Goal: Task Accomplishment & Management: Use online tool/utility

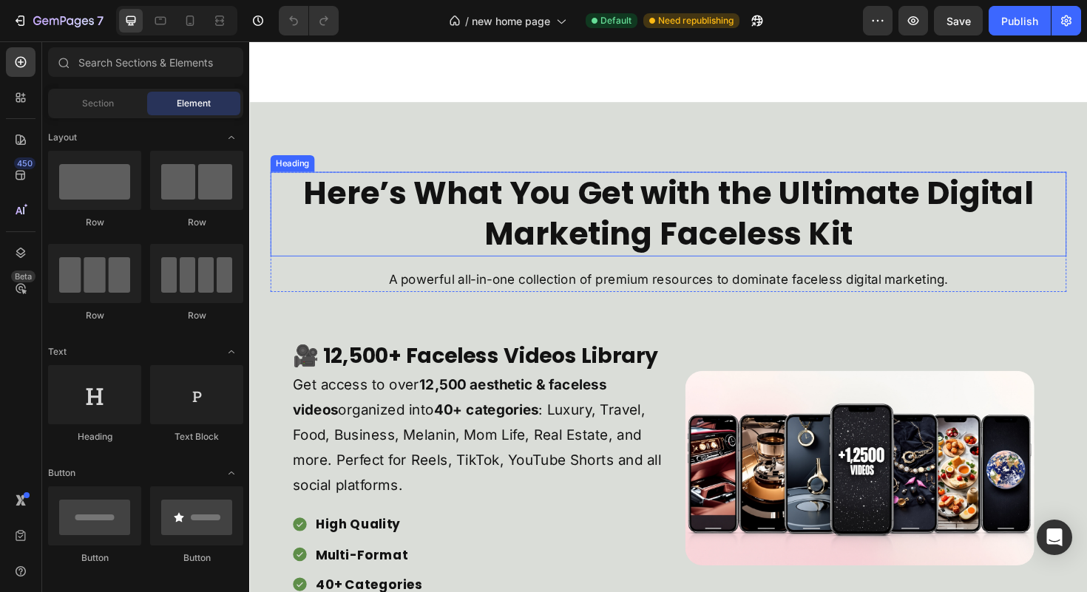
scroll to position [1239, 0]
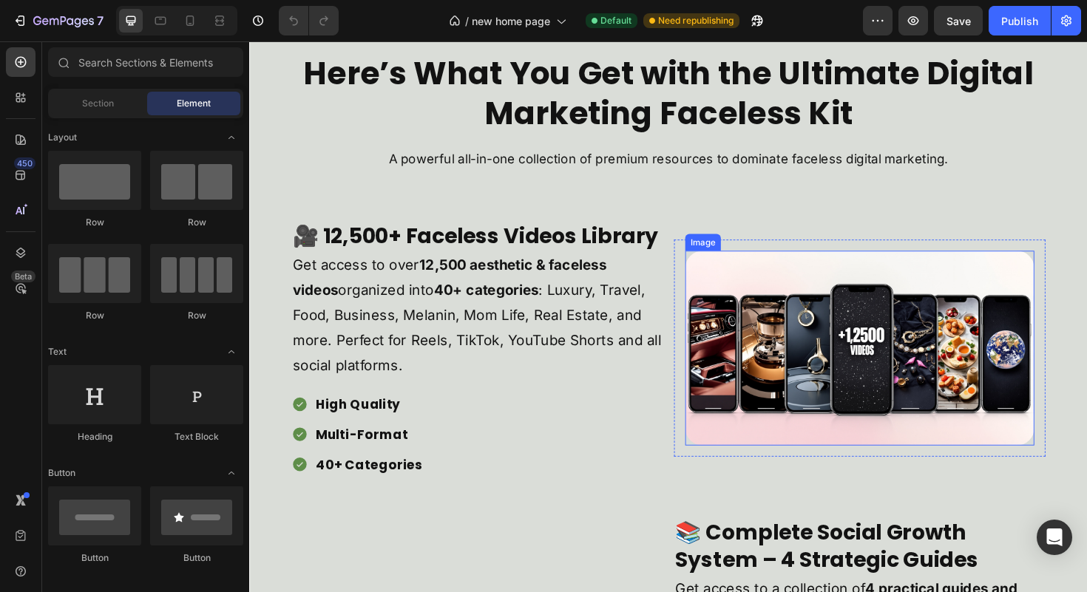
click at [818, 373] on img at bounding box center [896, 366] width 370 height 206
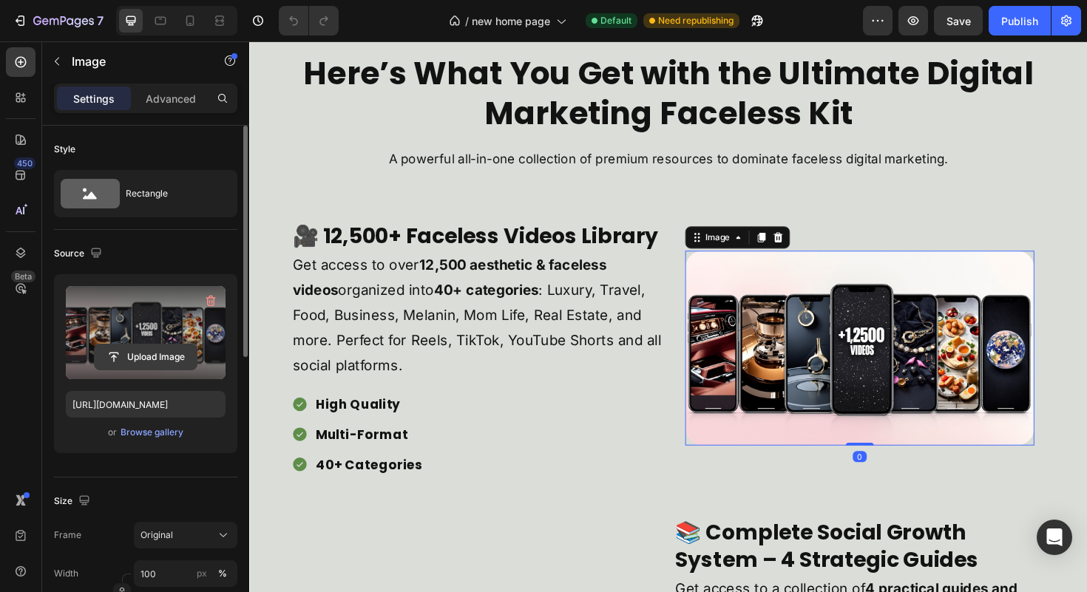
click at [132, 362] on input "file" at bounding box center [146, 357] width 102 height 25
click at [171, 362] on input "file" at bounding box center [146, 357] width 102 height 25
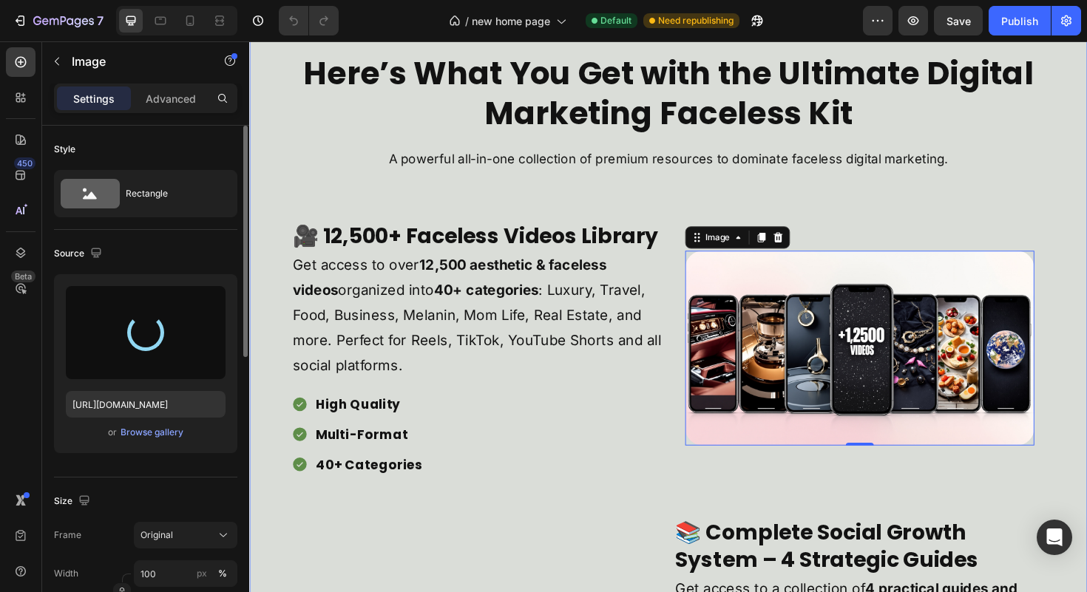
type input "[URL][DOMAIN_NAME]"
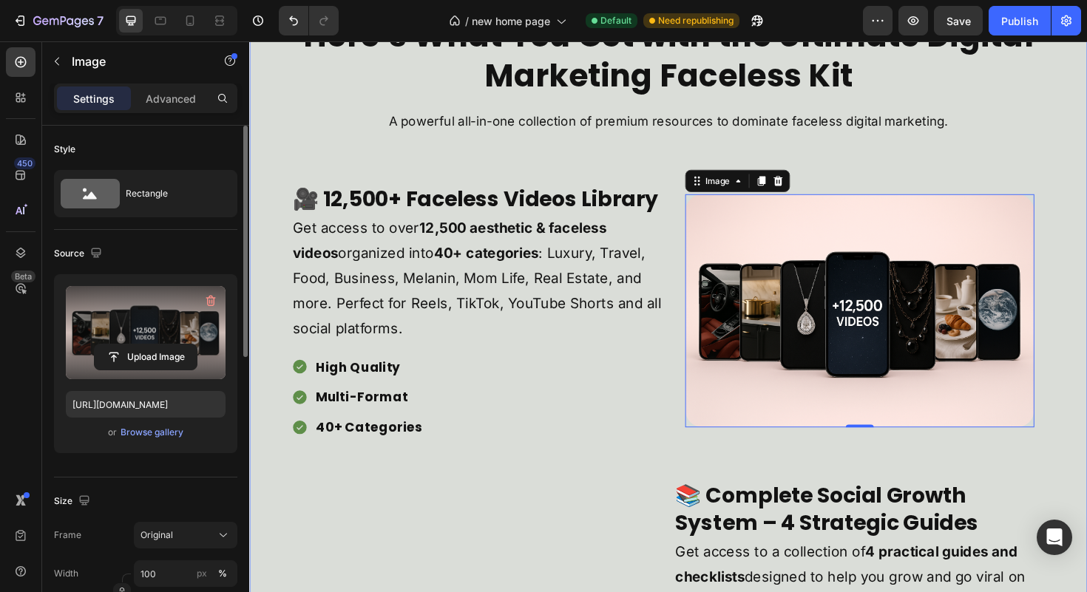
scroll to position [1310, 0]
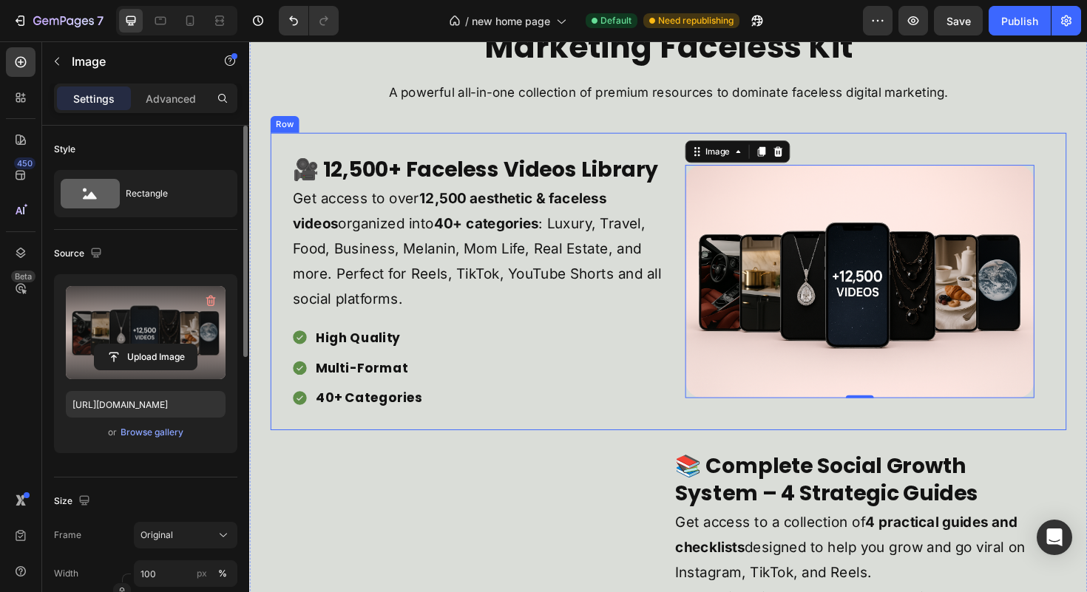
click at [1086, 405] on div "🎥 12,500+ Faceless Videos Library Heading Get access to over 12,500 aesthetic &…" at bounding box center [692, 295] width 843 height 314
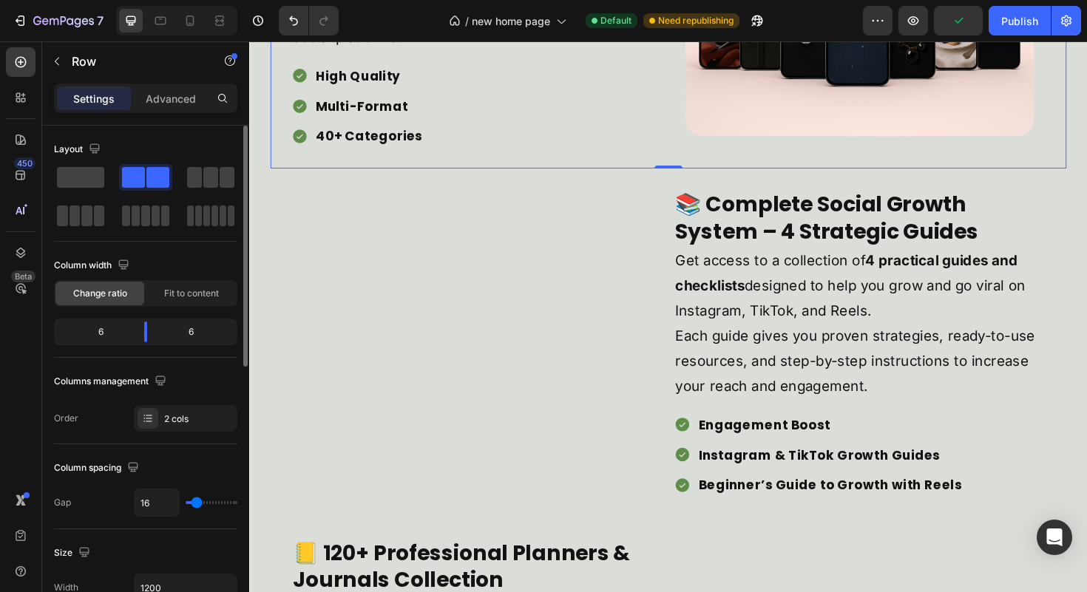
scroll to position [1268, 0]
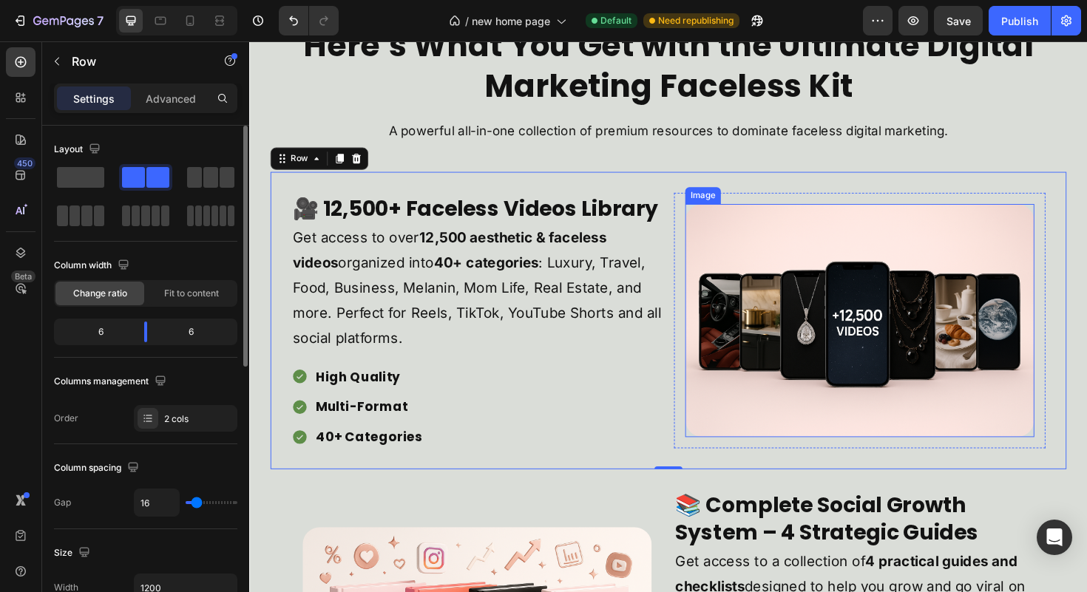
click at [797, 332] on img at bounding box center [896, 337] width 370 height 246
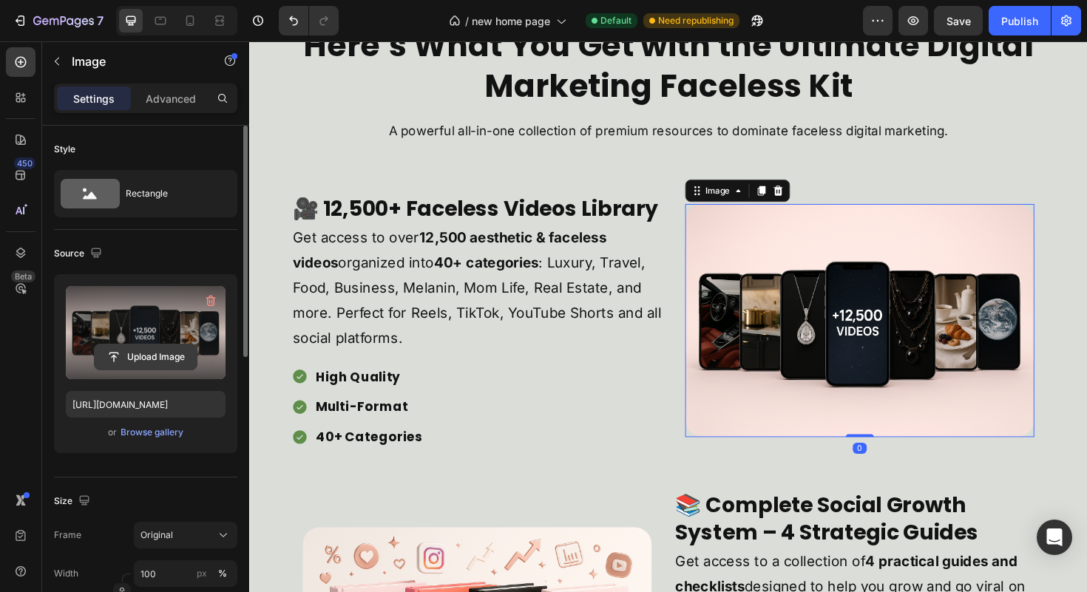
click at [158, 351] on input "file" at bounding box center [146, 357] width 102 height 25
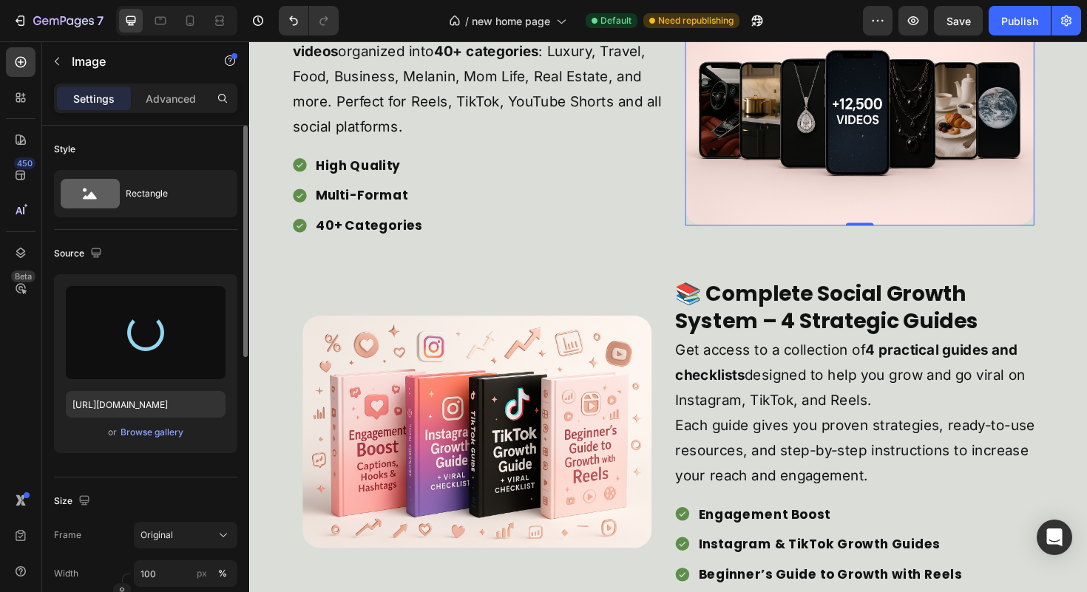
scroll to position [1501, 0]
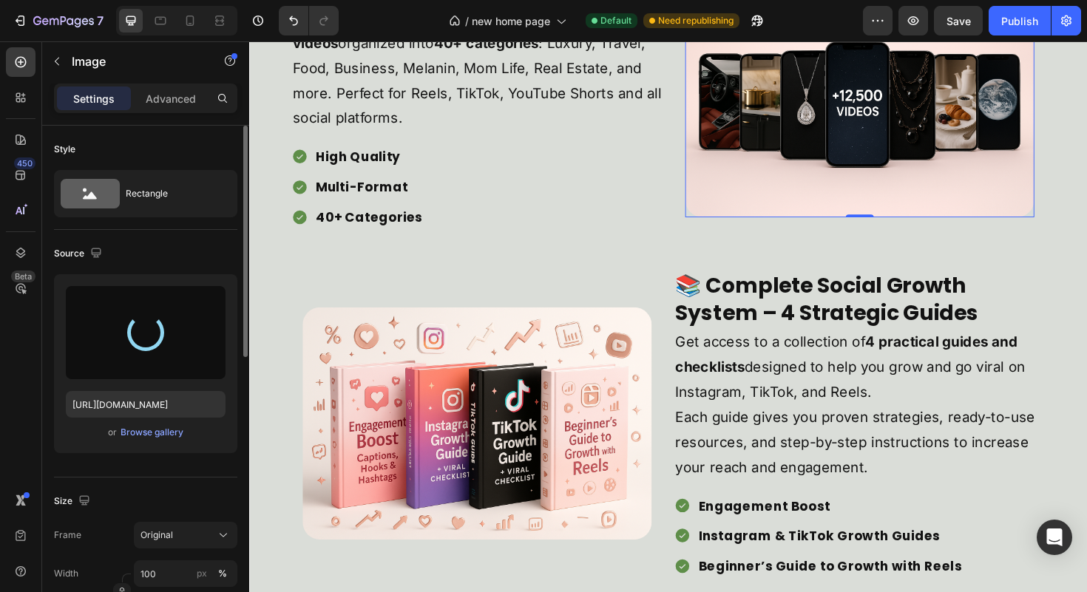
type input "[URL][DOMAIN_NAME]"
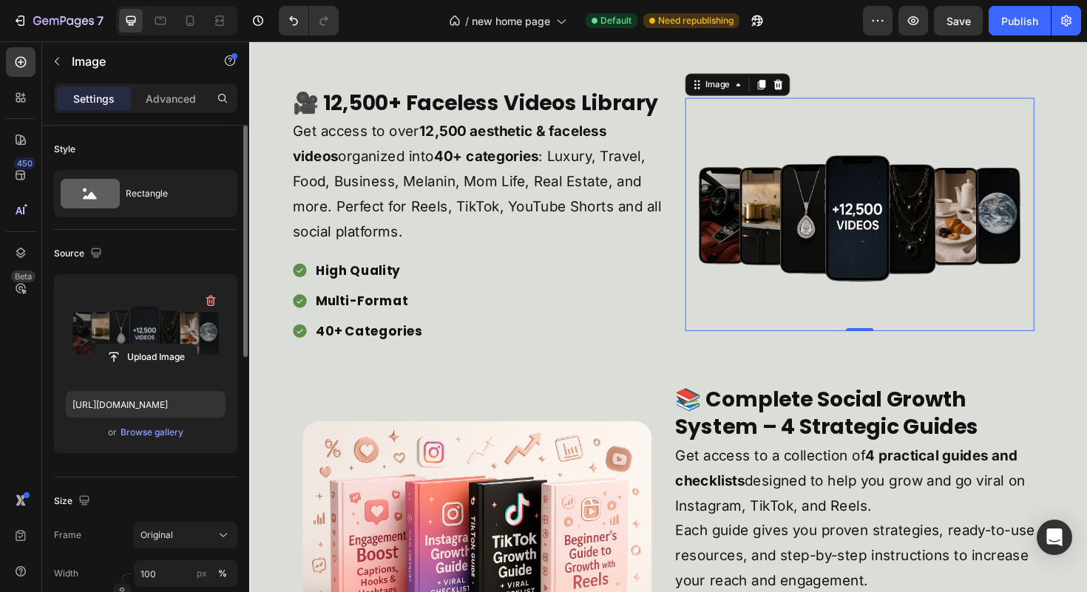
scroll to position [1260, 0]
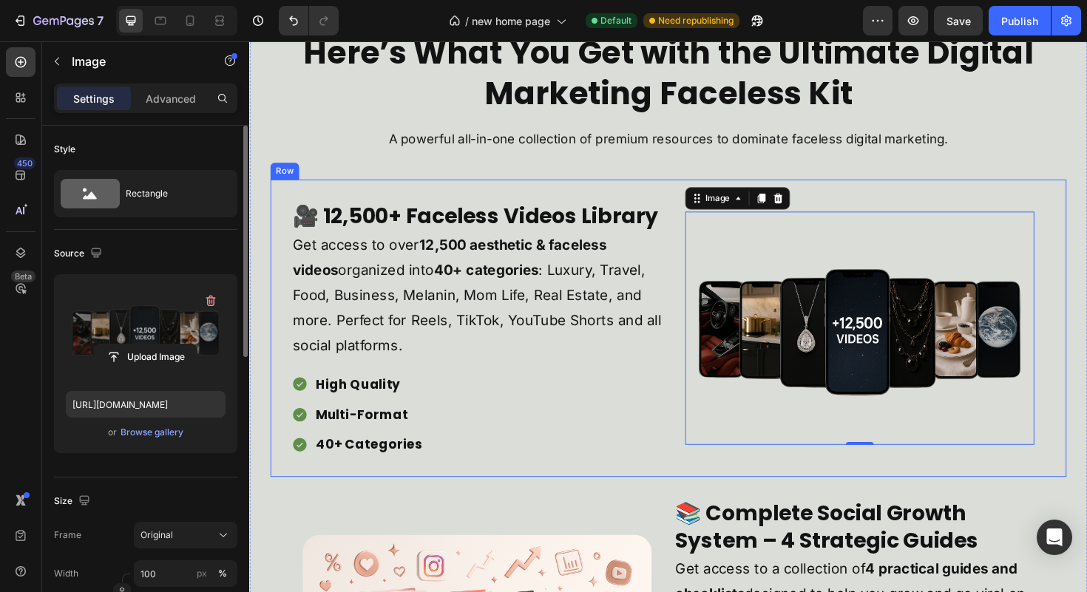
click at [1086, 446] on div "🎥 12,500+ Faceless Videos Library Heading Get access to over 12,500 aesthetic &…" at bounding box center [692, 345] width 843 height 314
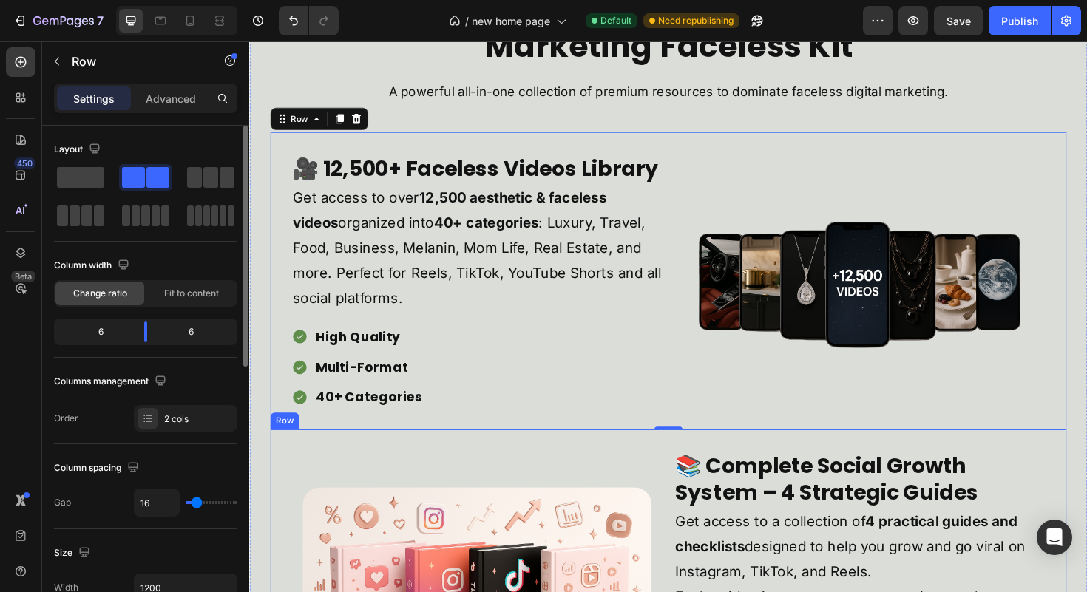
scroll to position [1351, 0]
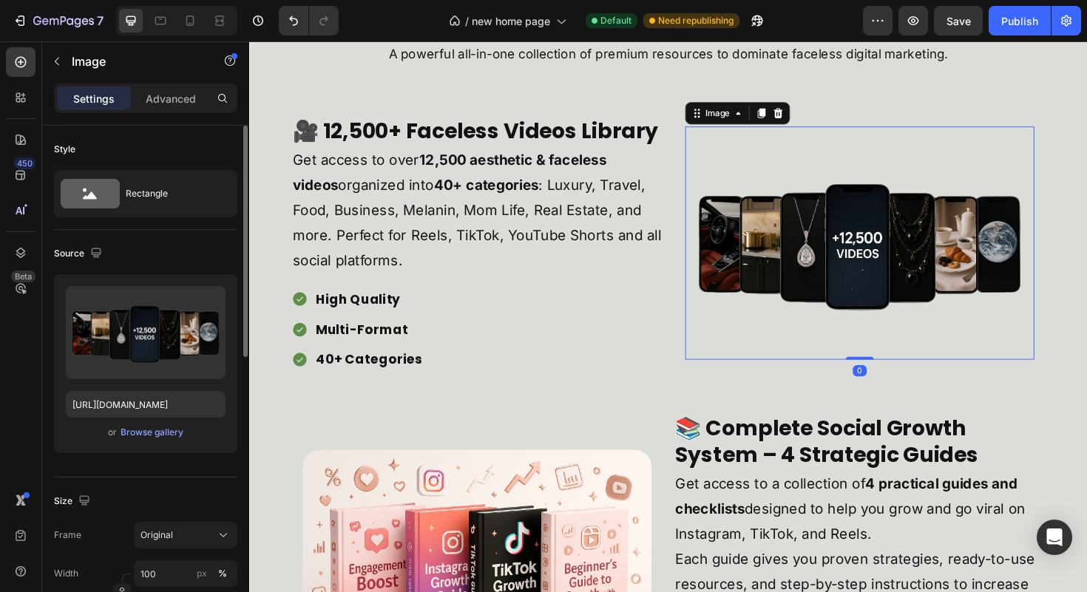
click at [979, 358] on img at bounding box center [896, 255] width 370 height 246
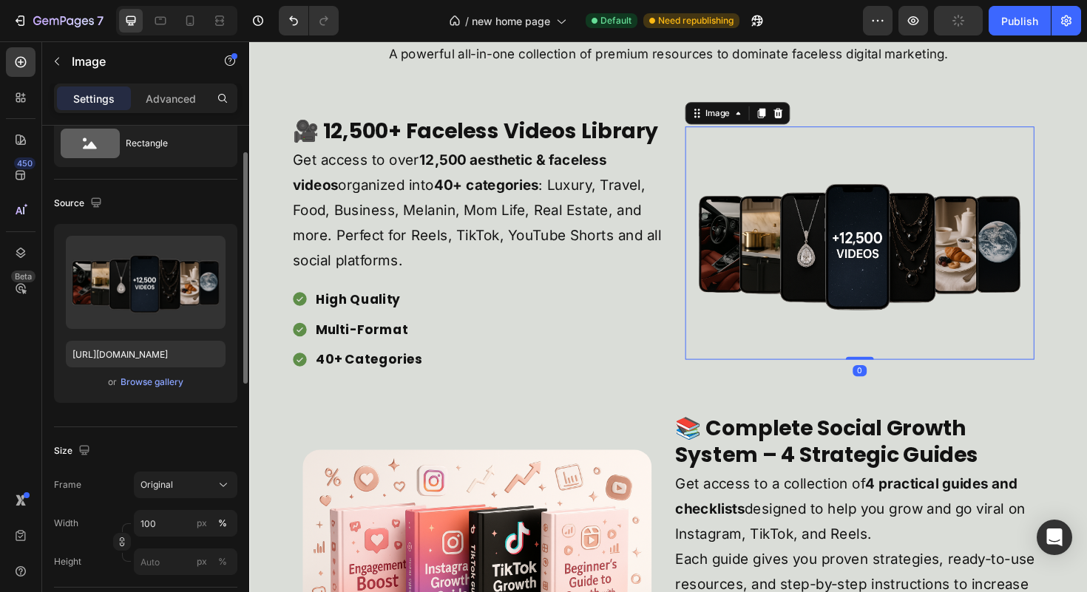
scroll to position [136, 0]
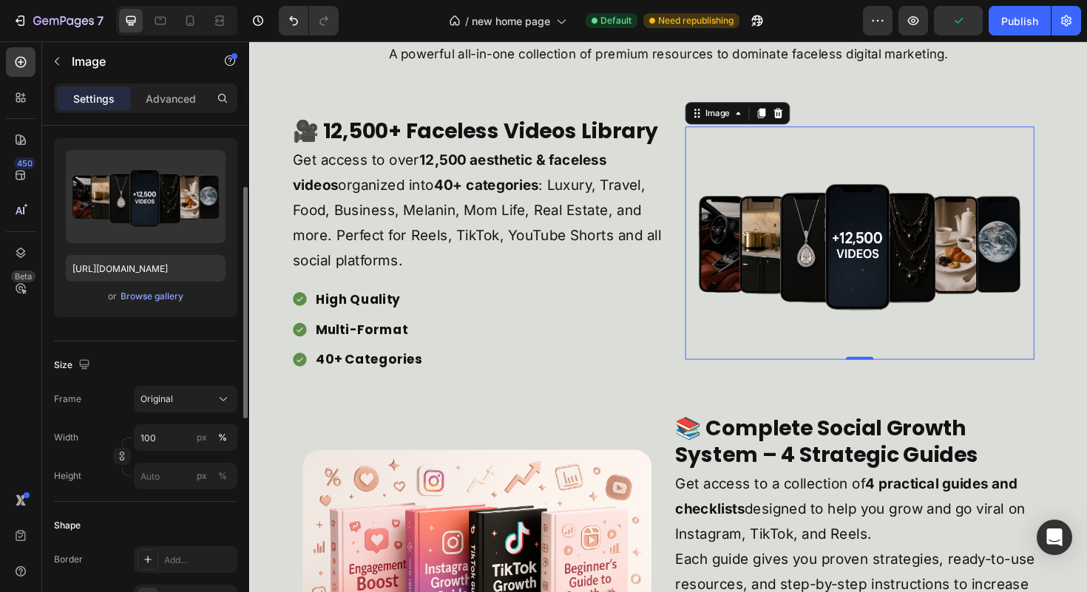
click at [178, 416] on div "Frame Original Width 100 px % Height px %" at bounding box center [145, 438] width 183 height 104
click at [181, 405] on div "Original" at bounding box center [177, 399] width 72 height 13
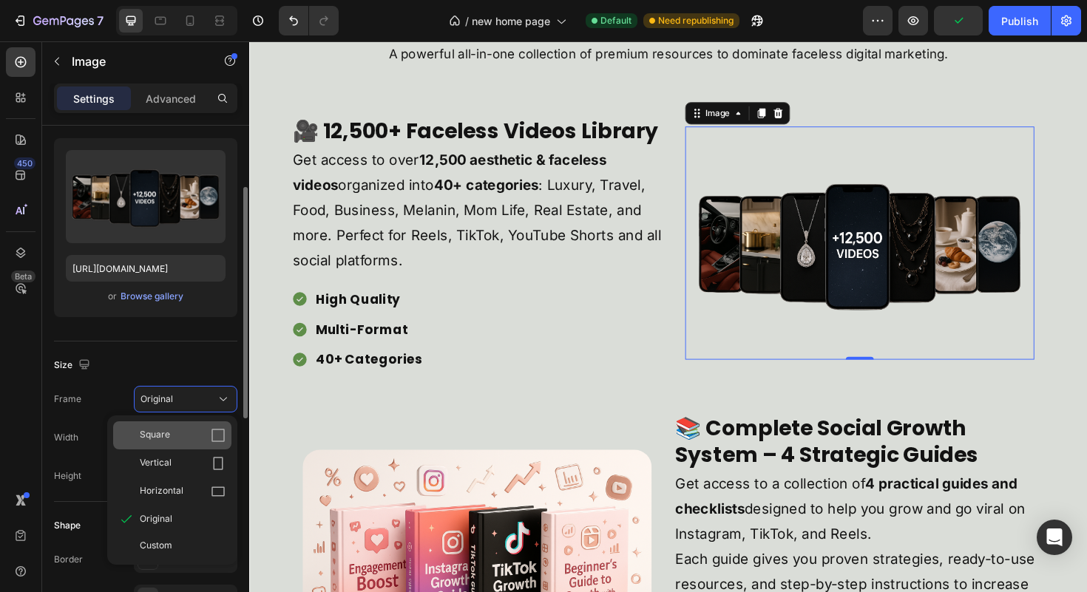
click at [179, 433] on div "Square" at bounding box center [183, 435] width 86 height 15
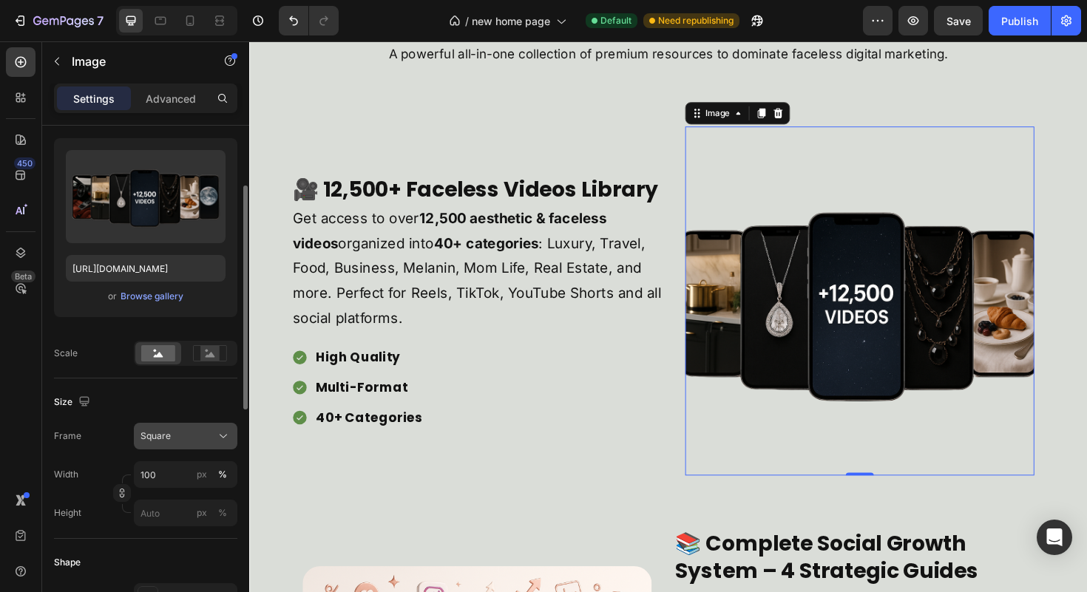
click at [188, 430] on div "Square" at bounding box center [177, 436] width 72 height 13
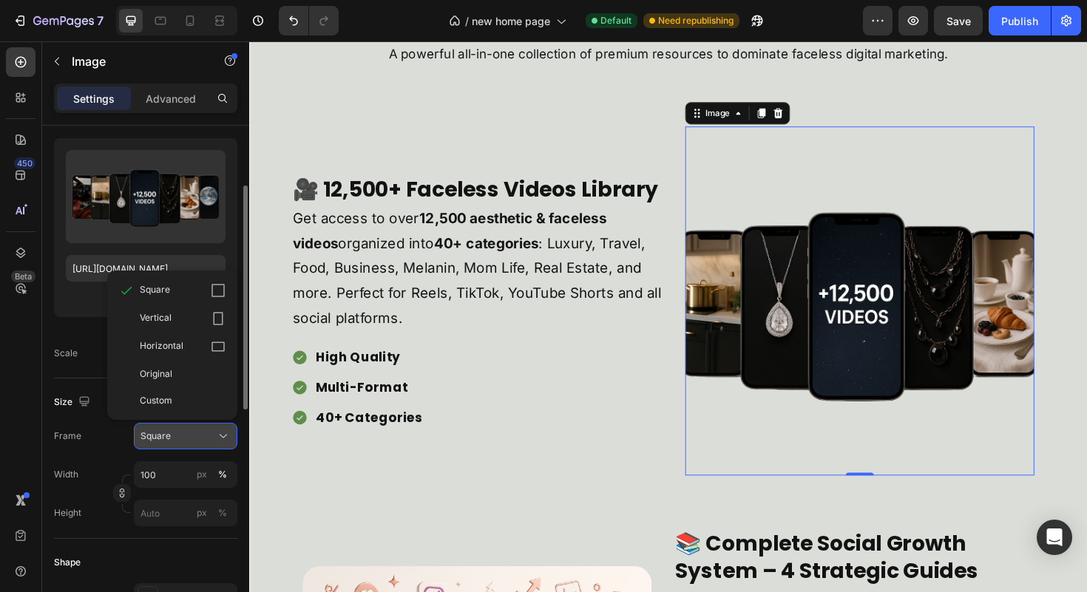
click at [188, 430] on div "Square" at bounding box center [177, 436] width 72 height 13
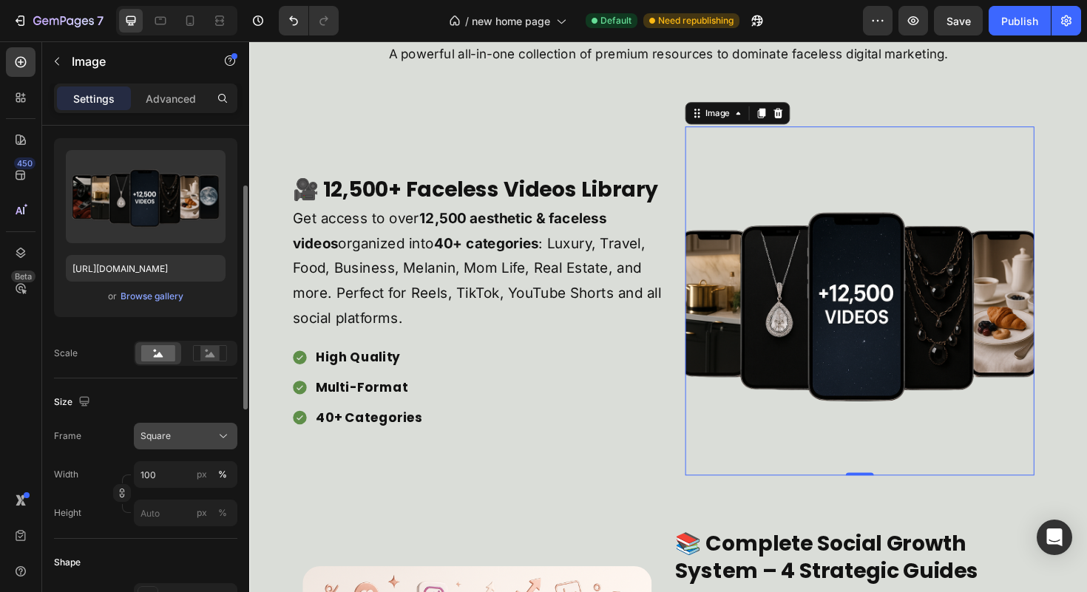
click at [188, 430] on div "Square" at bounding box center [177, 436] width 72 height 13
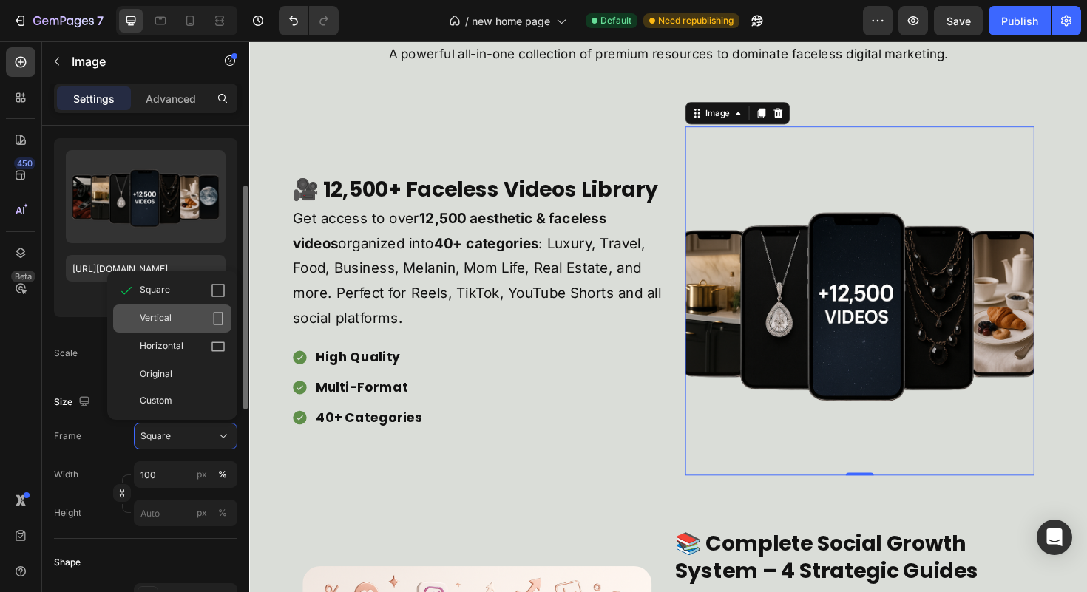
click at [200, 322] on div "Vertical" at bounding box center [183, 318] width 86 height 15
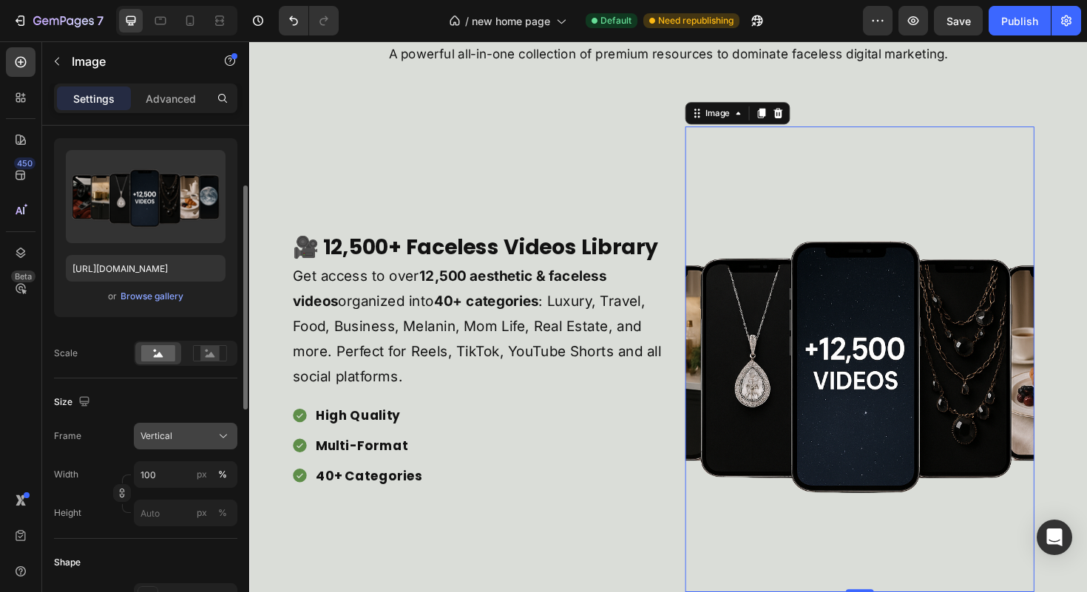
click at [197, 434] on div "Vertical" at bounding box center [177, 436] width 72 height 13
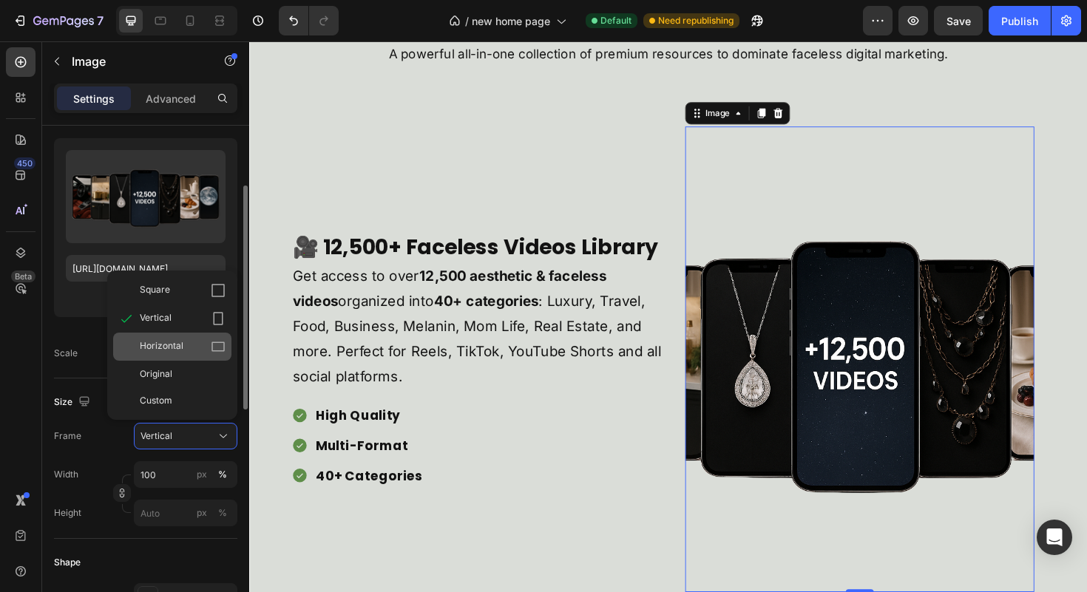
click at [198, 353] on div "Horizontal" at bounding box center [183, 346] width 86 height 15
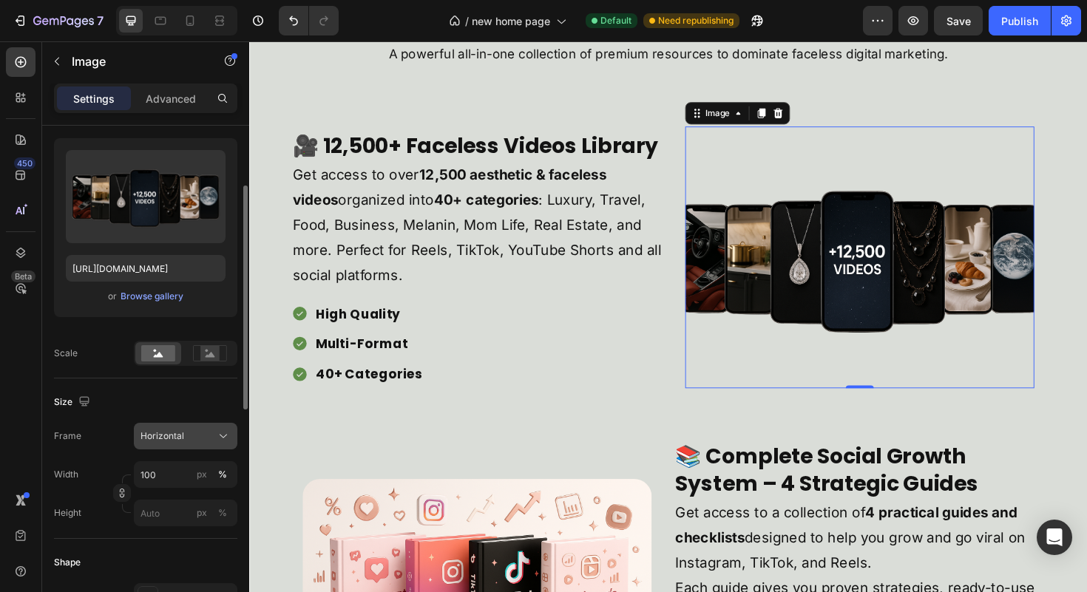
click at [189, 439] on div "Horizontal" at bounding box center [177, 436] width 72 height 13
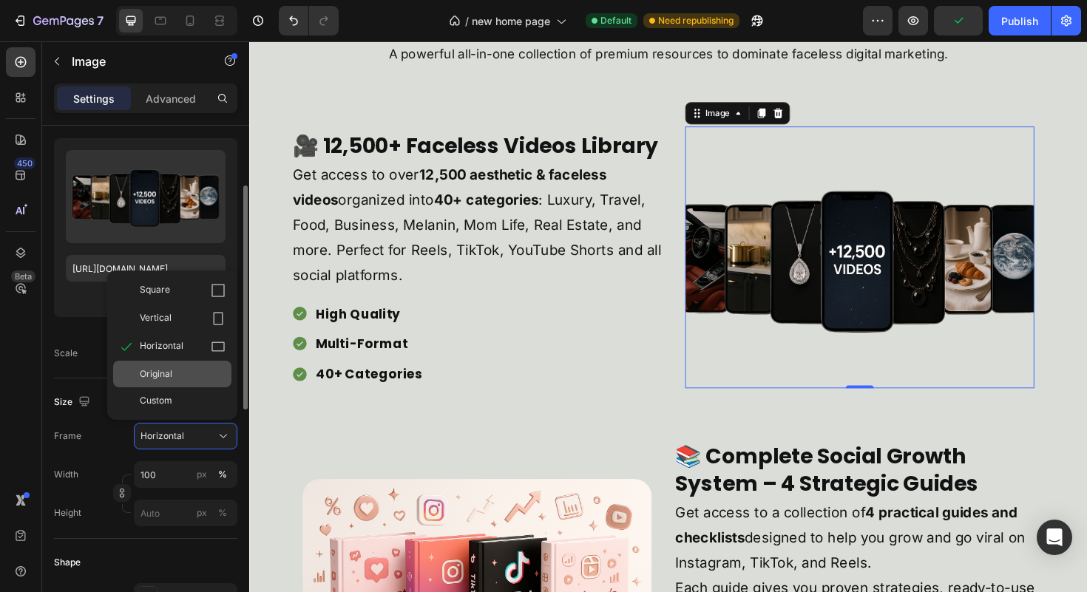
click at [192, 387] on div "Original" at bounding box center [172, 374] width 118 height 27
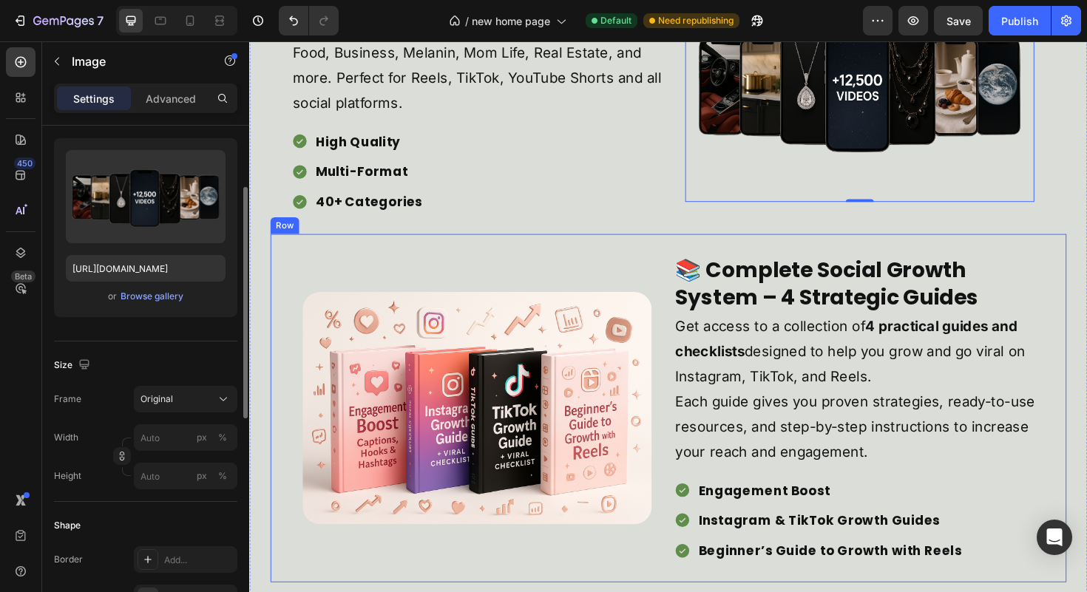
scroll to position [1512, 0]
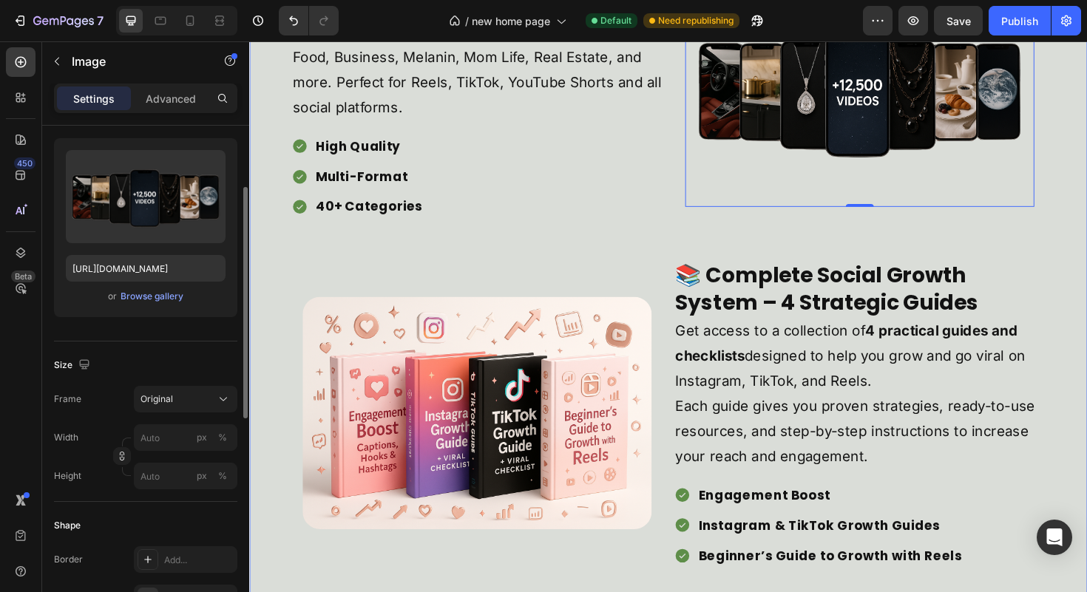
click at [1086, 445] on div "Here’s What You Get with the Ultimate Digital Marketing Faceless Kit Heading A …" at bounding box center [693, 526] width 888 height 1642
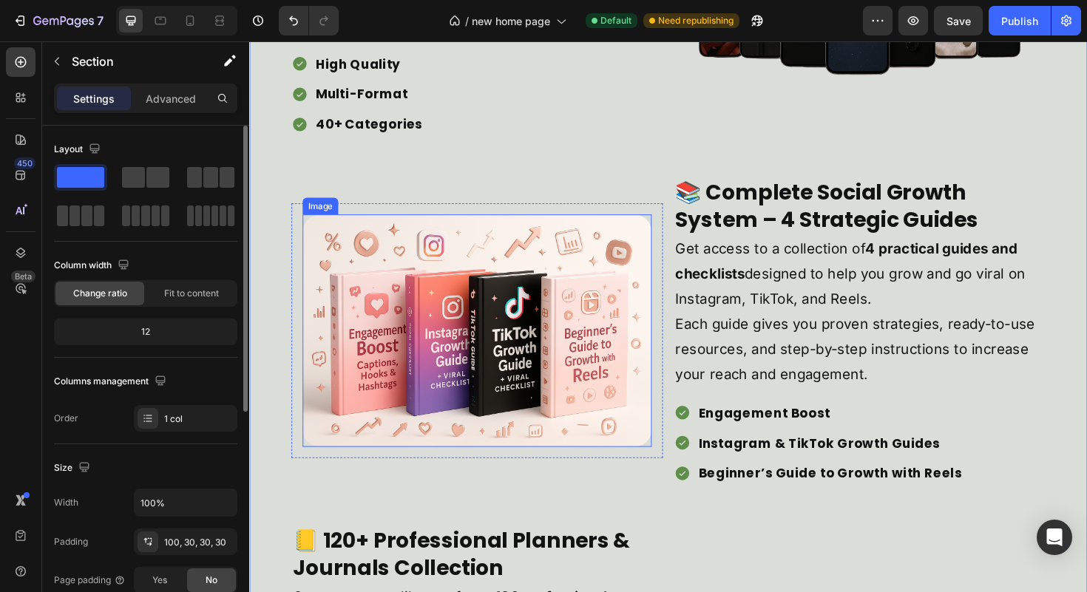
scroll to position [1597, 0]
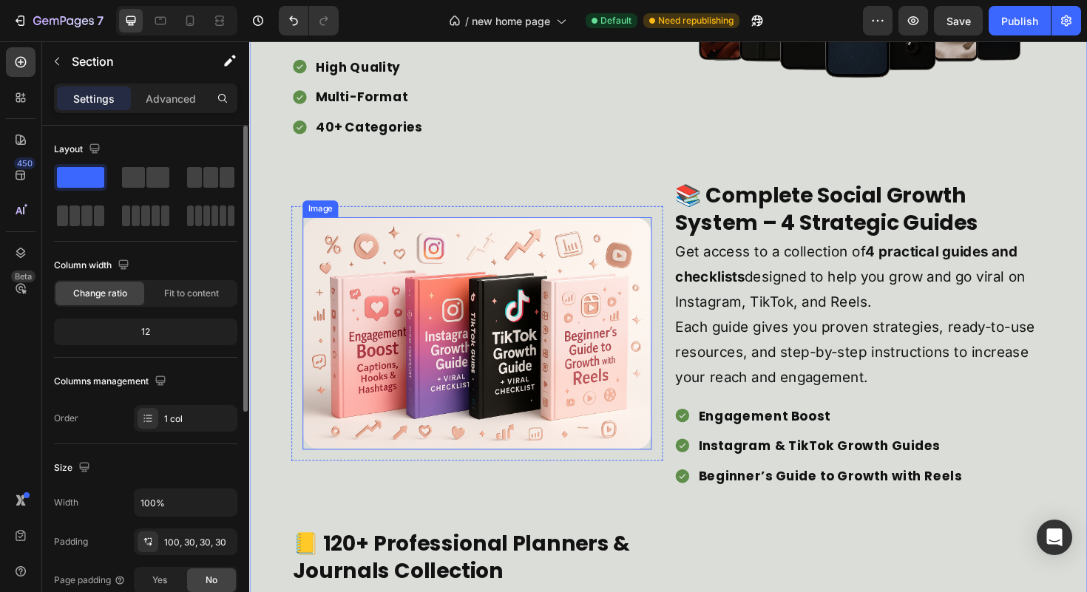
click at [418, 298] on img at bounding box center [490, 351] width 370 height 246
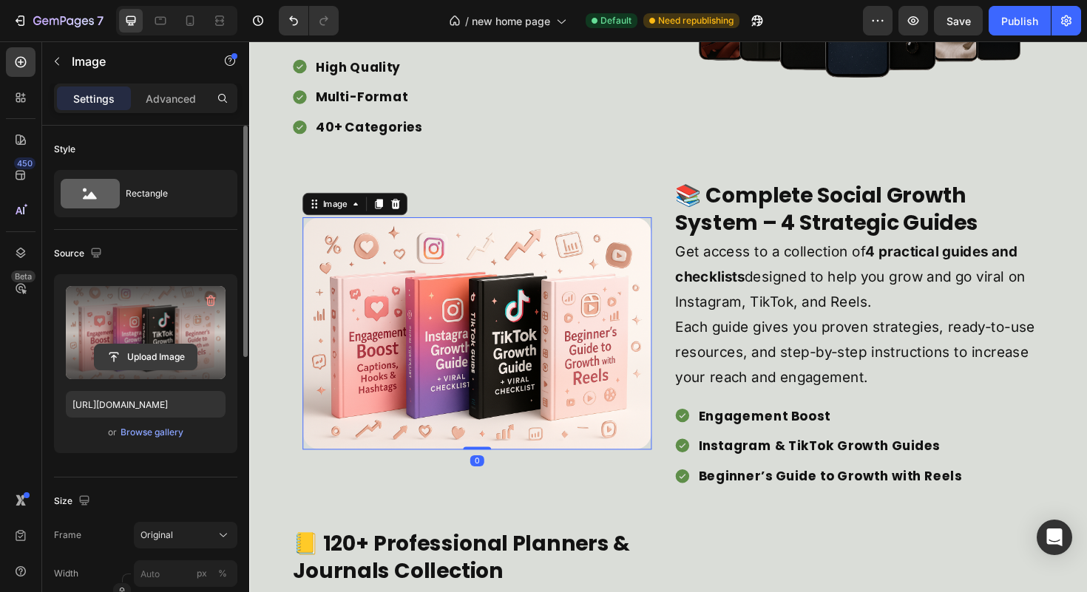
click at [157, 354] on input "file" at bounding box center [146, 357] width 102 height 25
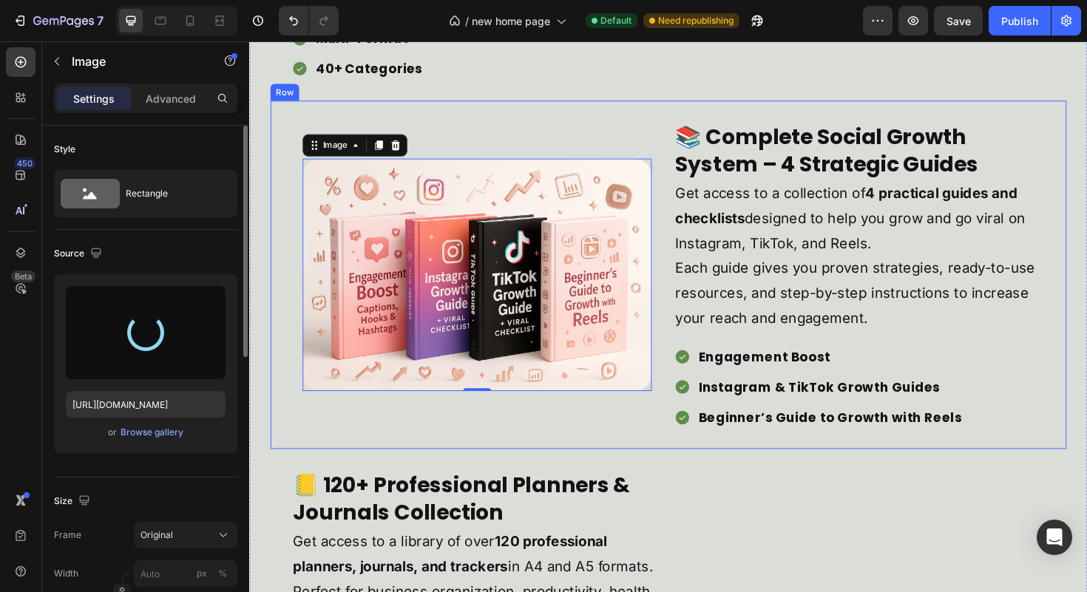
scroll to position [1663, 0]
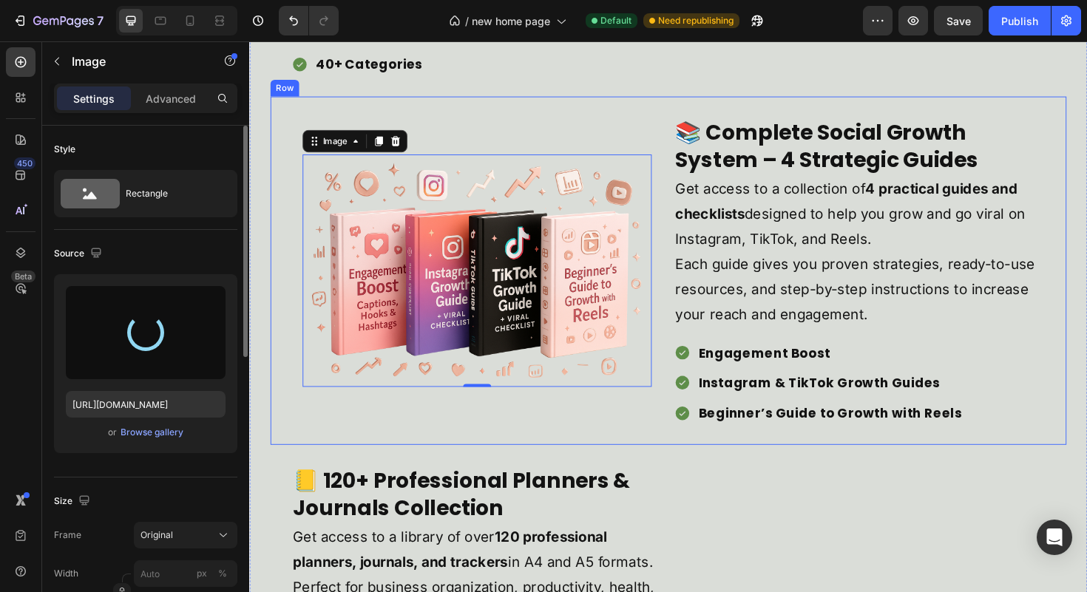
type input "[URL][DOMAIN_NAME][DEMOGRAPHIC_DATA]"
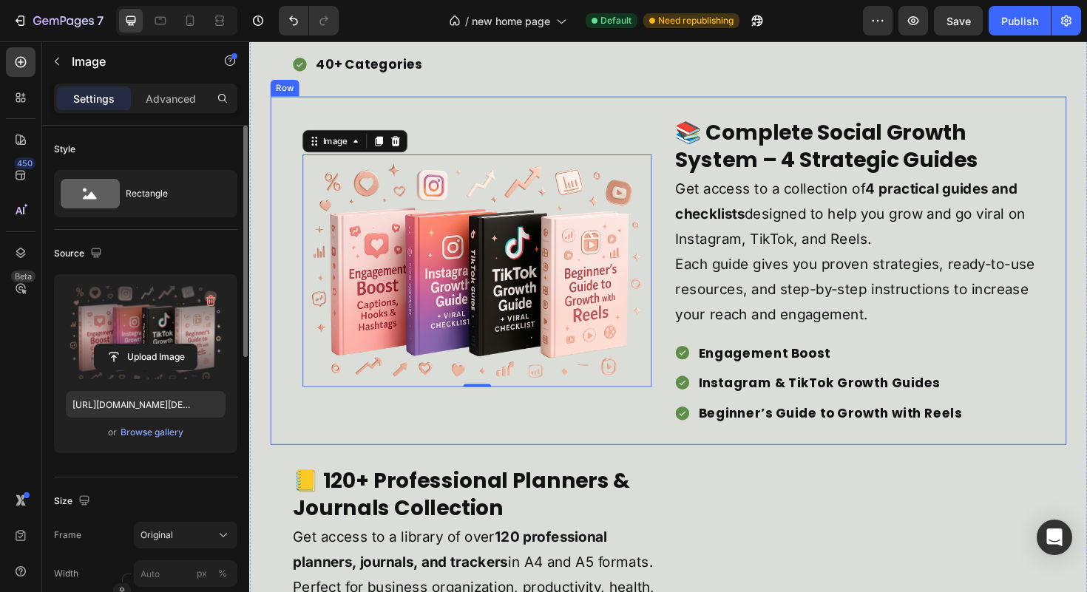
click at [646, 439] on div "Image 0 Row" at bounding box center [490, 284] width 393 height 325
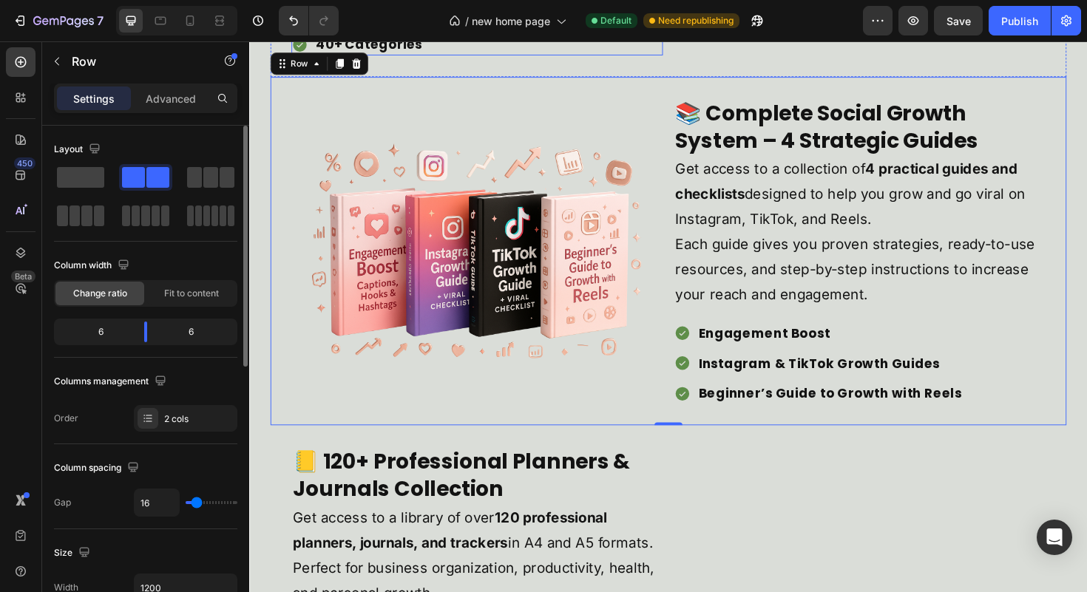
scroll to position [1681, 0]
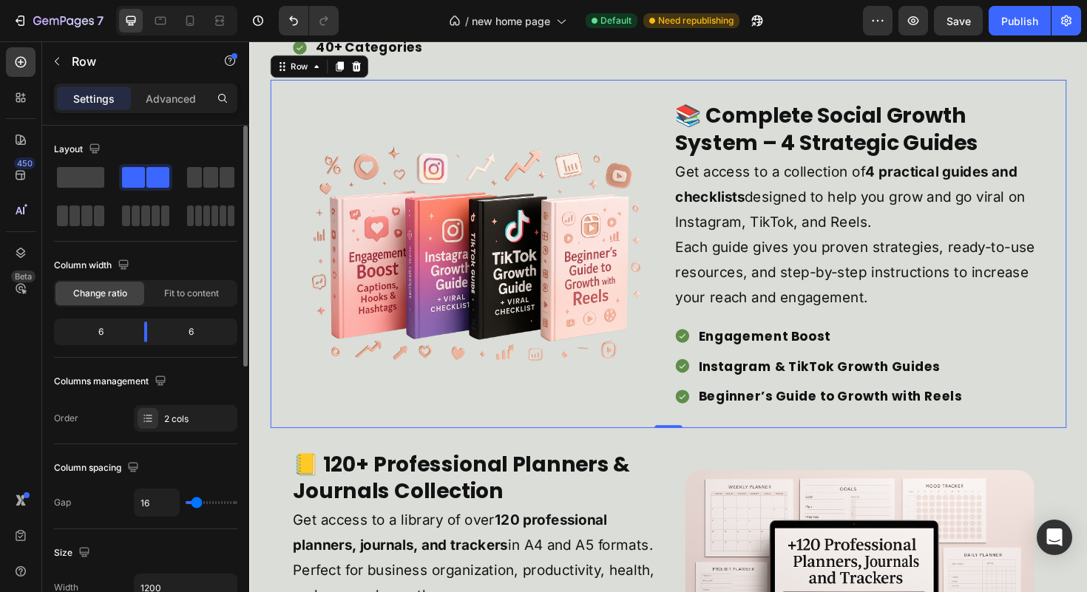
click at [615, 416] on div "Image Row" at bounding box center [490, 266] width 393 height 325
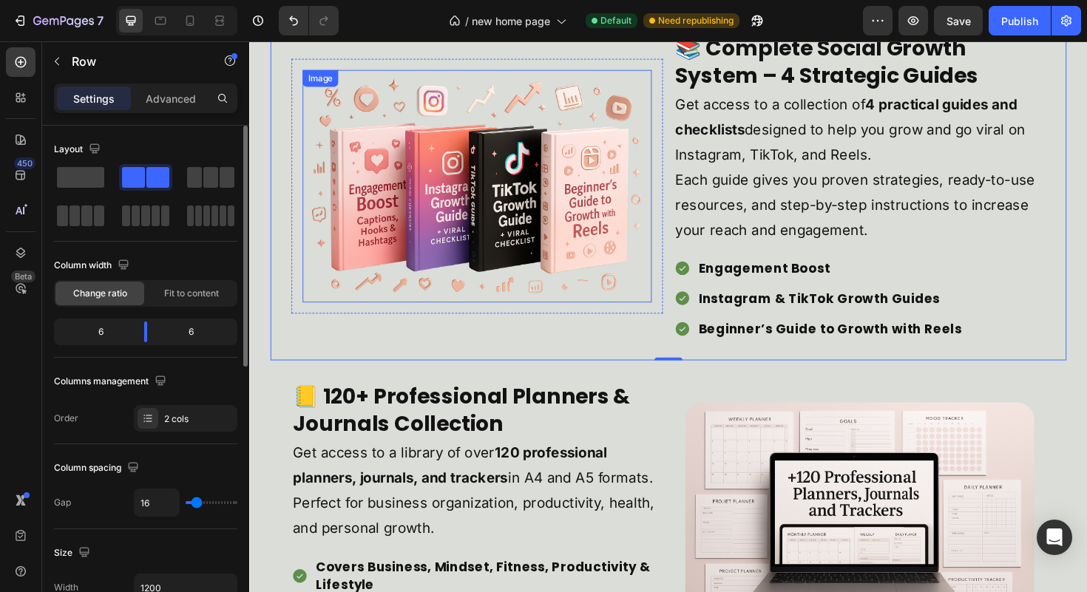
scroll to position [1893, 0]
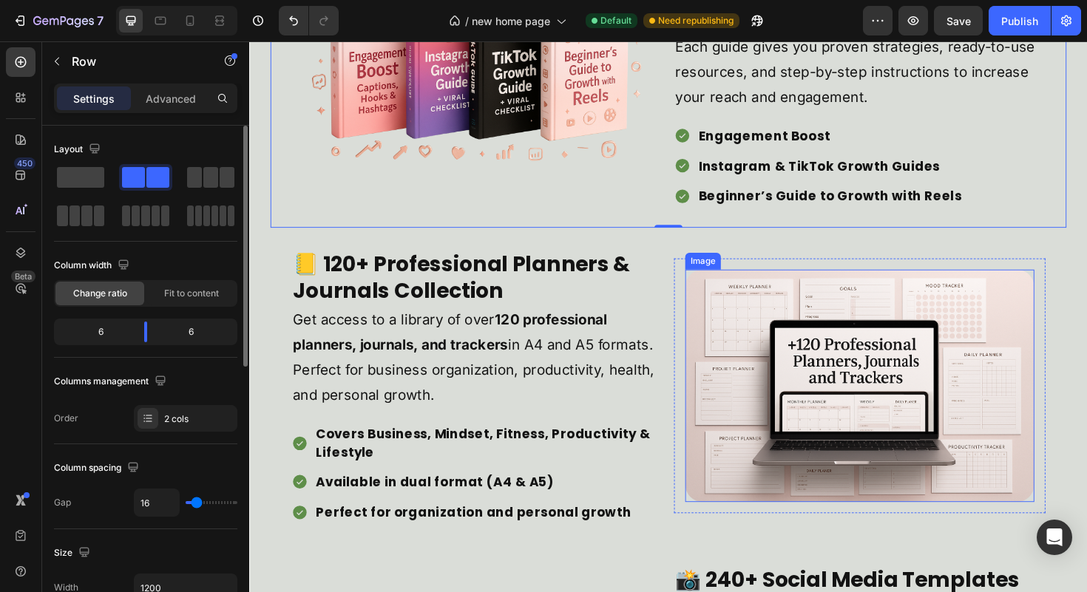
click at [877, 314] on img at bounding box center [896, 406] width 370 height 246
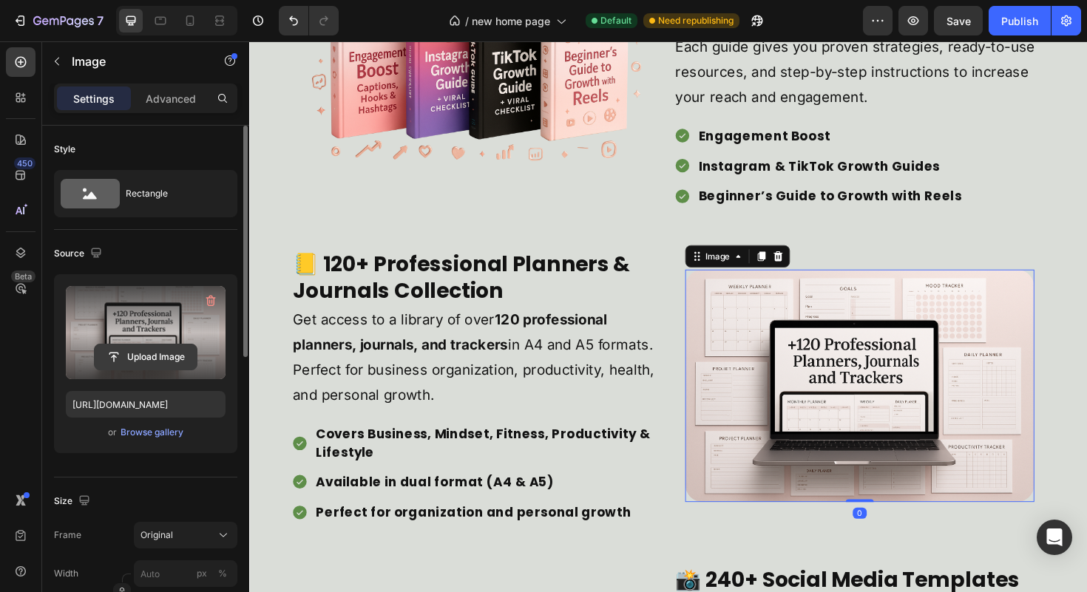
click at [140, 357] on input "file" at bounding box center [146, 357] width 102 height 25
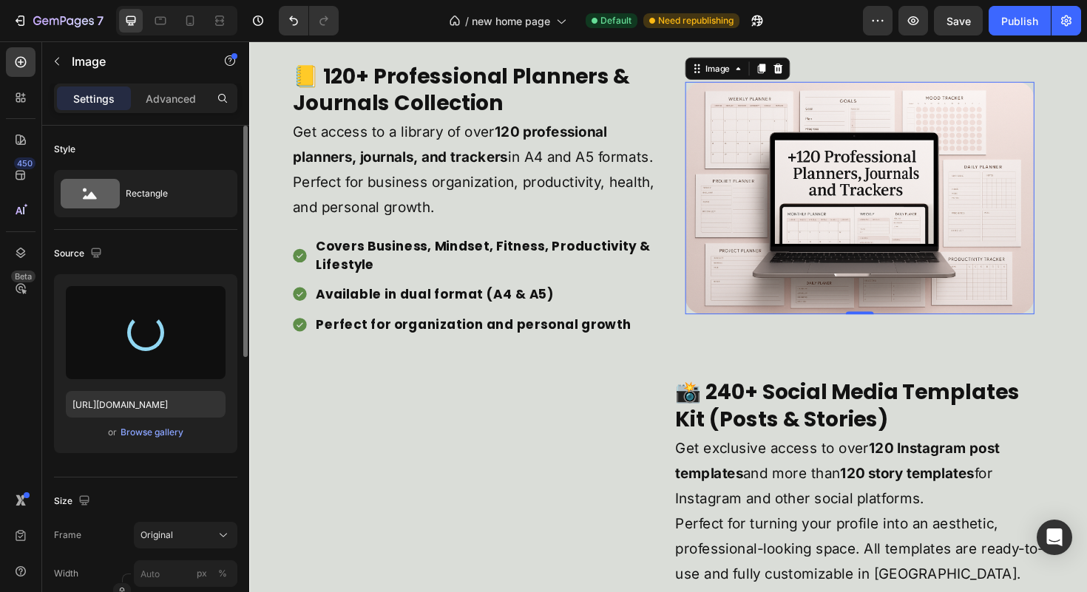
scroll to position [2092, 0]
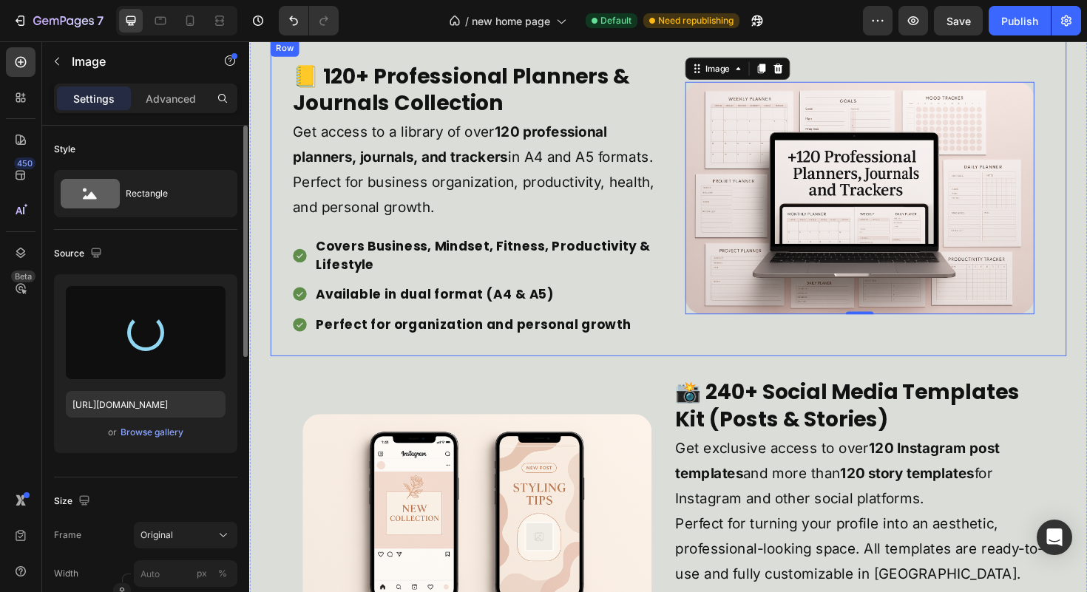
click at [1086, 311] on div "📒 120+ Professional Planners & Journals Collection Heading Get access to a libr…" at bounding box center [692, 207] width 843 height 335
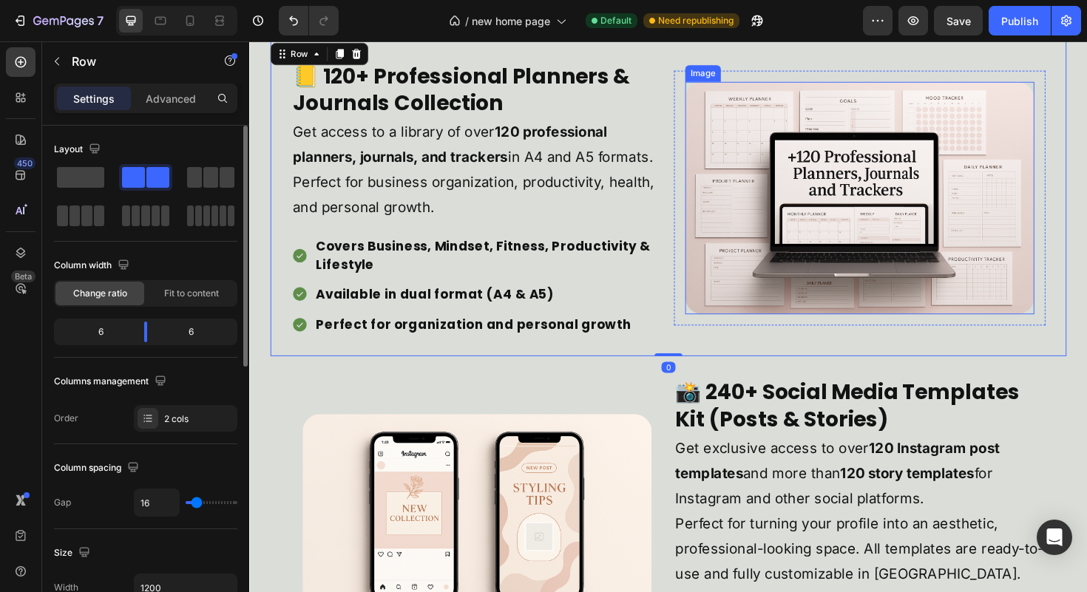
click at [983, 245] on img at bounding box center [896, 207] width 370 height 246
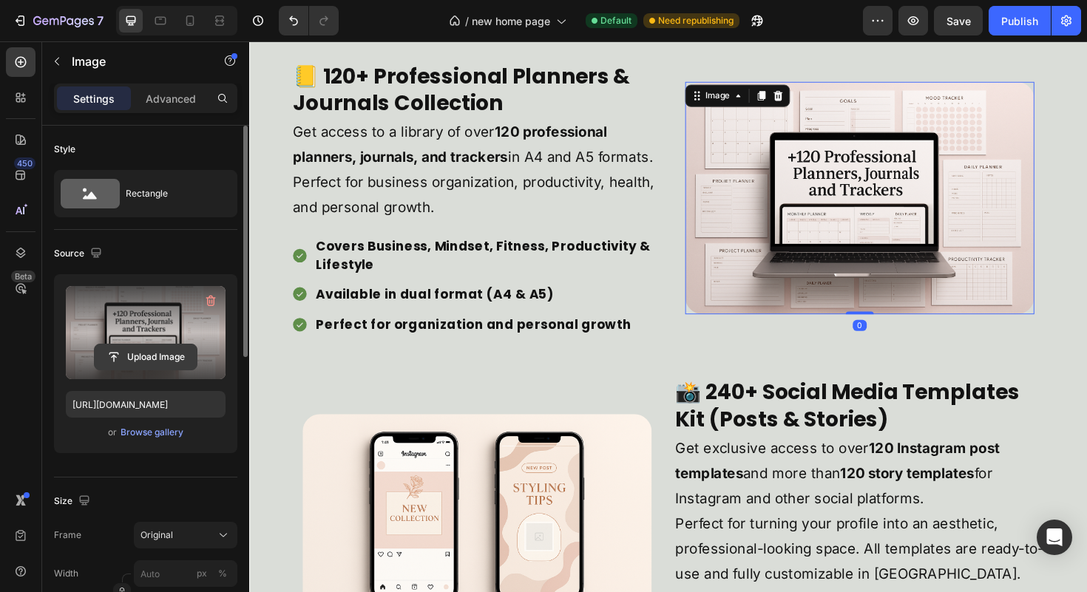
drag, startPoint x: 102, startPoint y: 376, endPoint x: 109, endPoint y: 365, distance: 12.3
click at [104, 371] on label at bounding box center [146, 332] width 160 height 93
click at [104, 370] on input "file" at bounding box center [146, 357] width 102 height 25
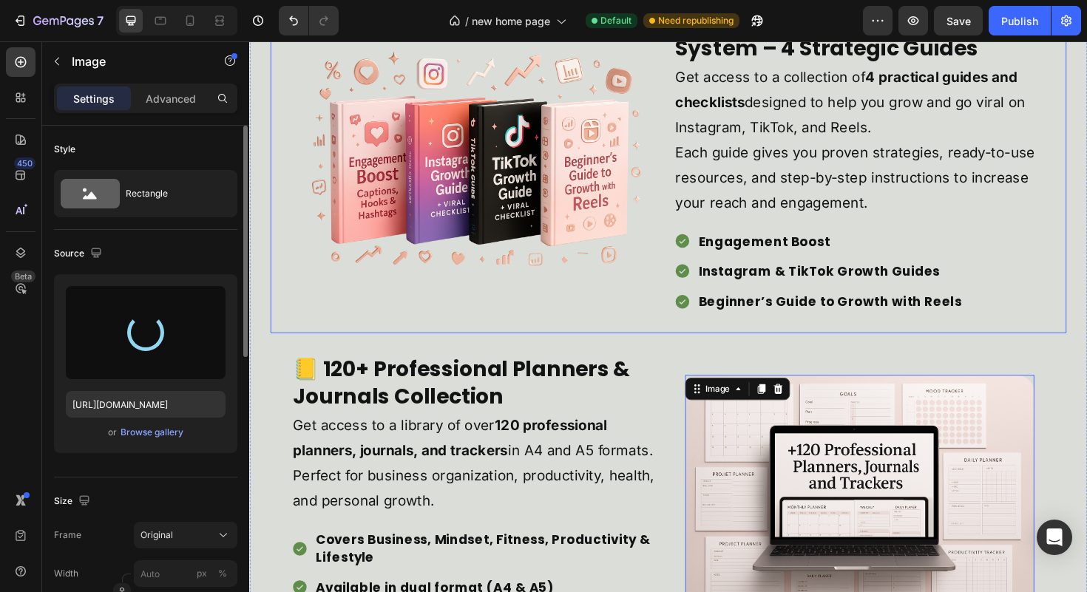
type input "[URL][DOMAIN_NAME]"
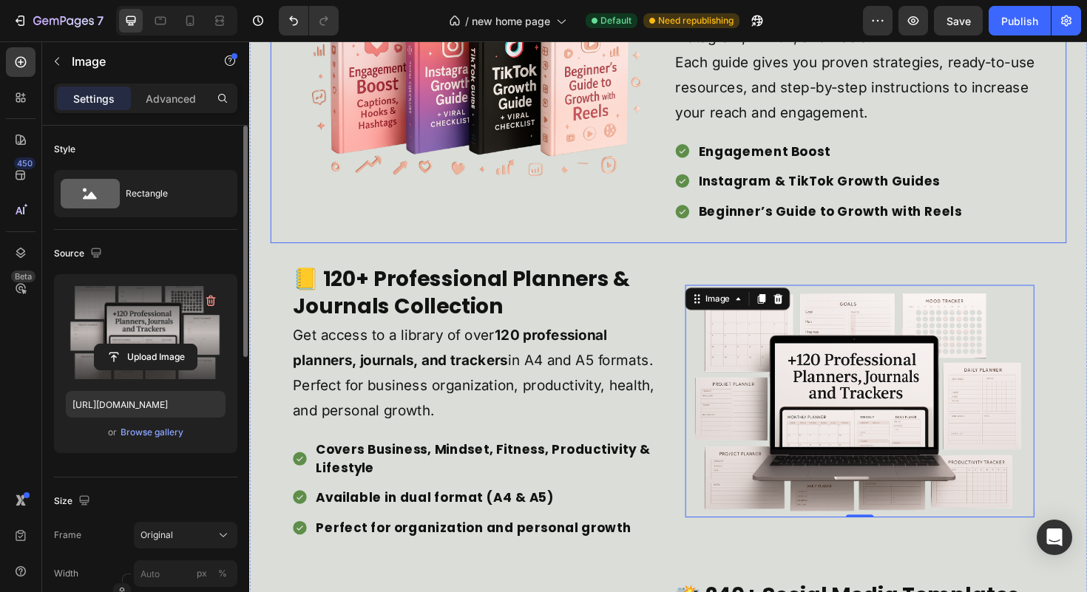
scroll to position [1890, 0]
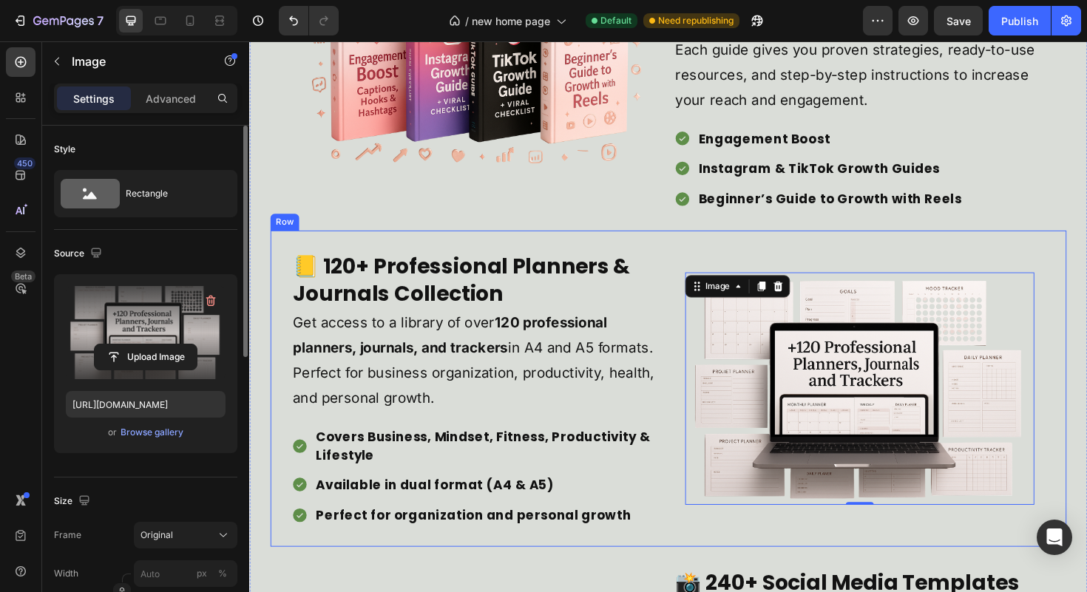
click at [1086, 382] on div "📒 120+ Professional Planners & Journals Collection Heading Get access to a libr…" at bounding box center [692, 409] width 843 height 335
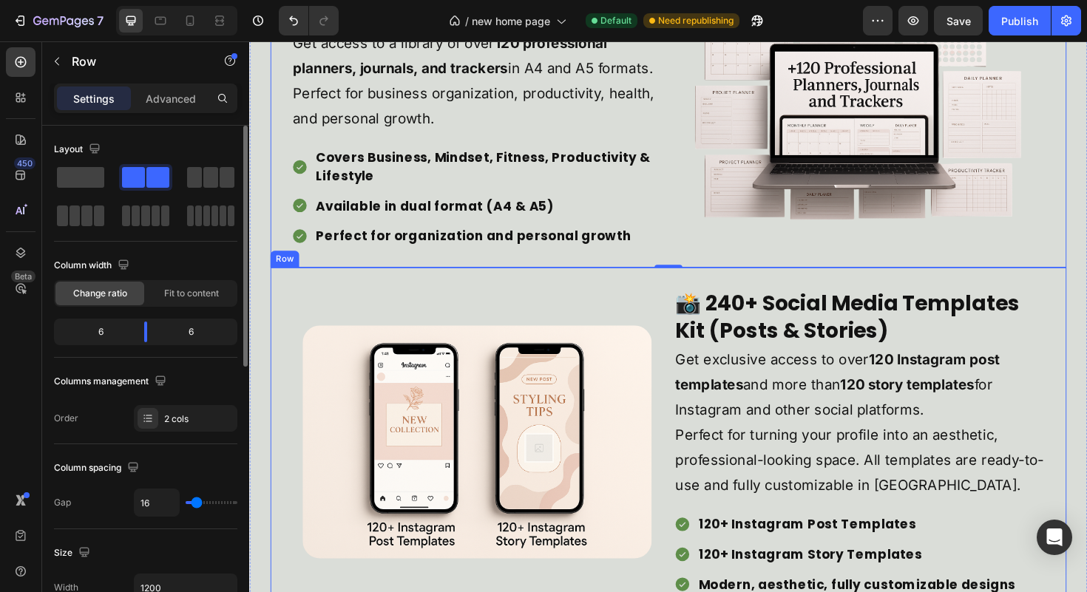
scroll to position [2225, 0]
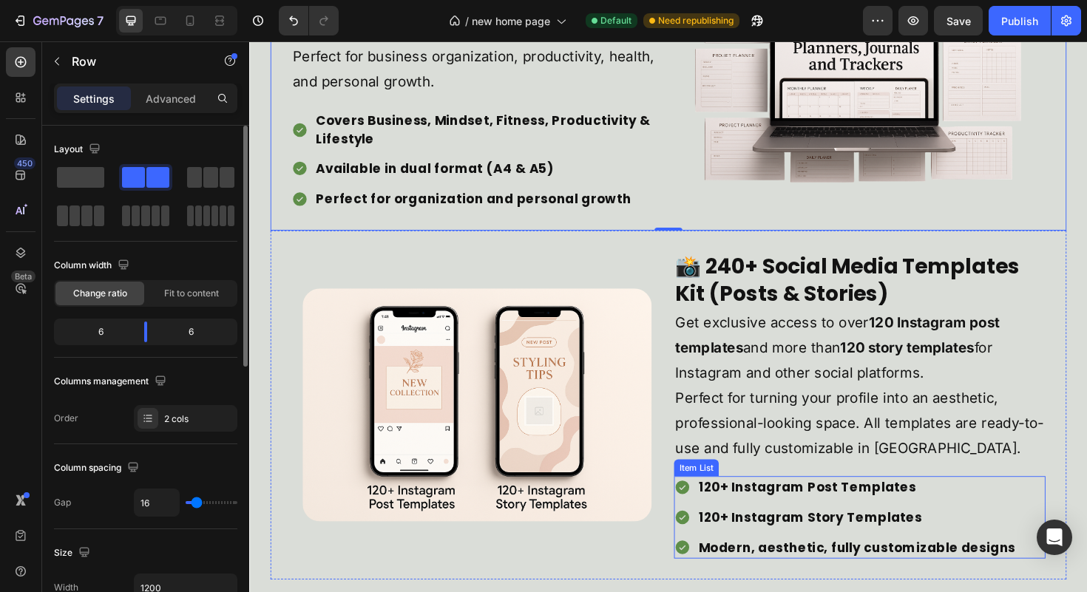
click at [799, 508] on p "120+ Instagram Post Templates" at bounding box center [893, 513] width 336 height 18
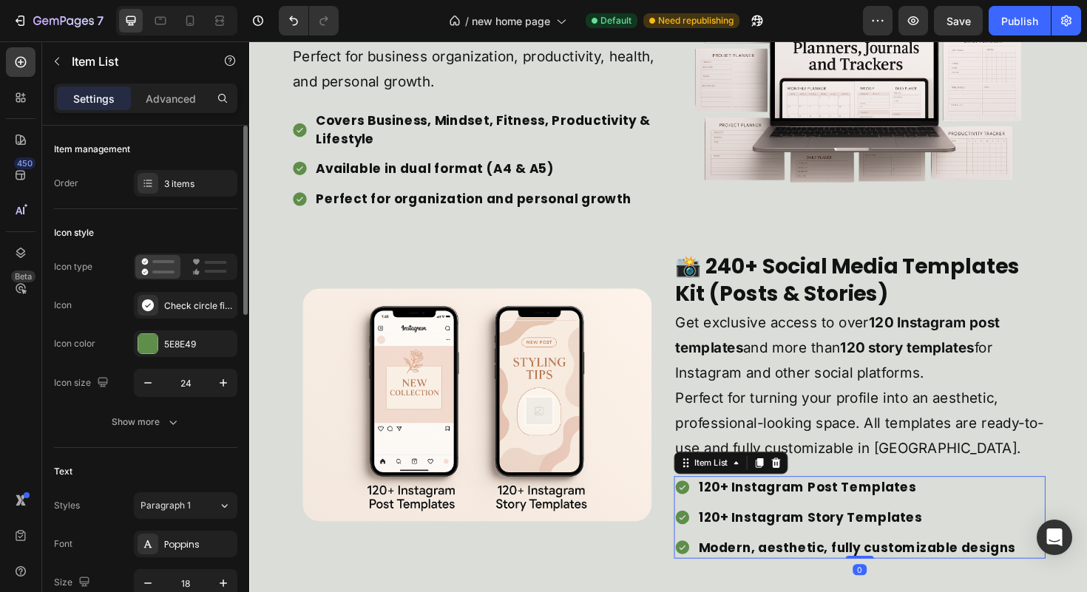
click at [799, 508] on p "120+ Instagram Post Templates" at bounding box center [893, 513] width 336 height 18
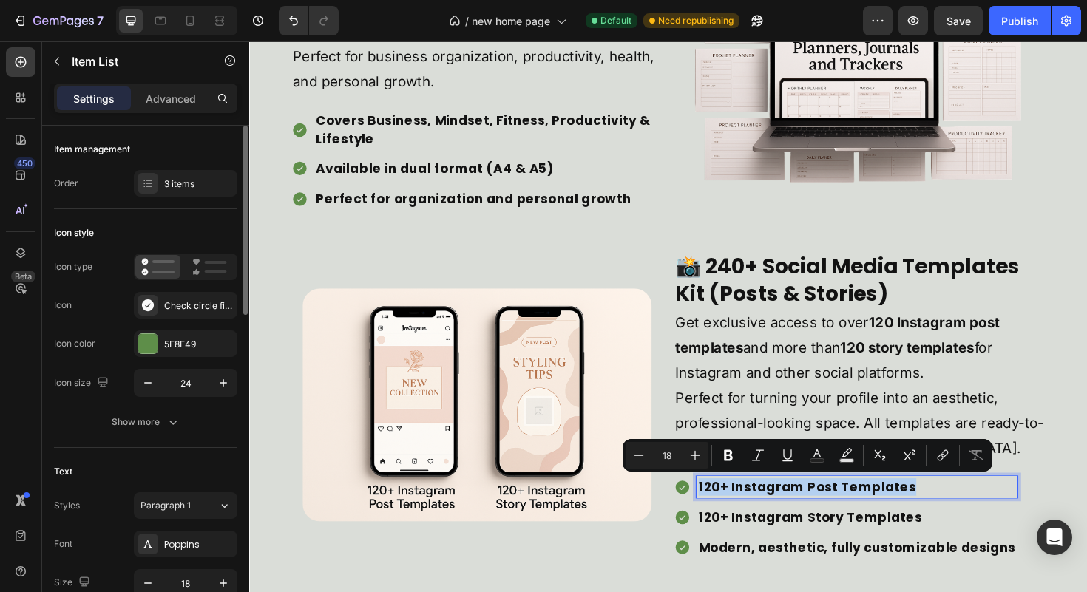
copy p "120+ Instagram Post Templates"
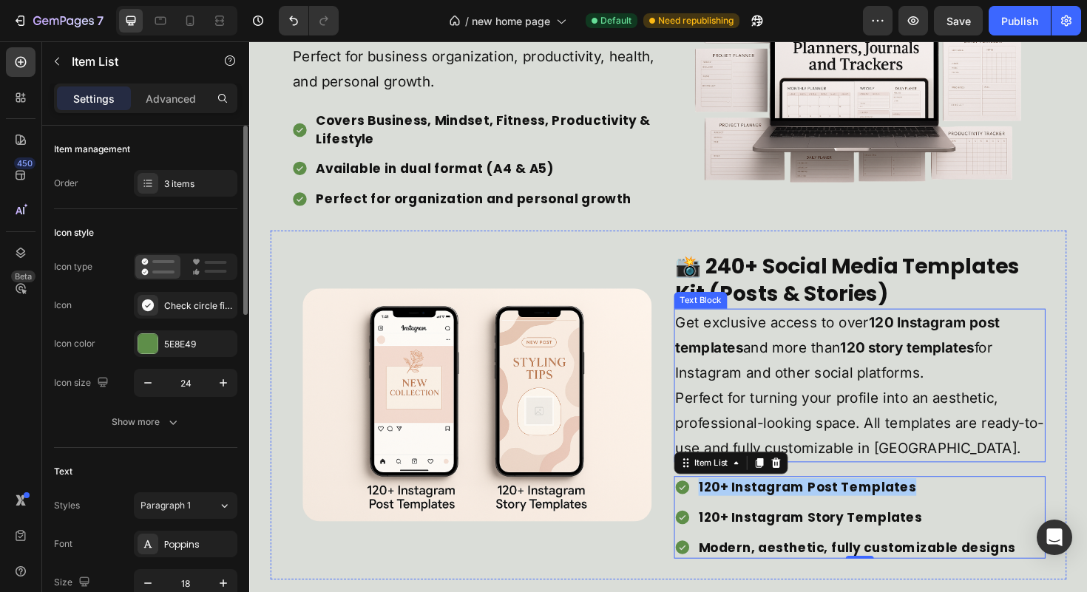
scroll to position [2345, 0]
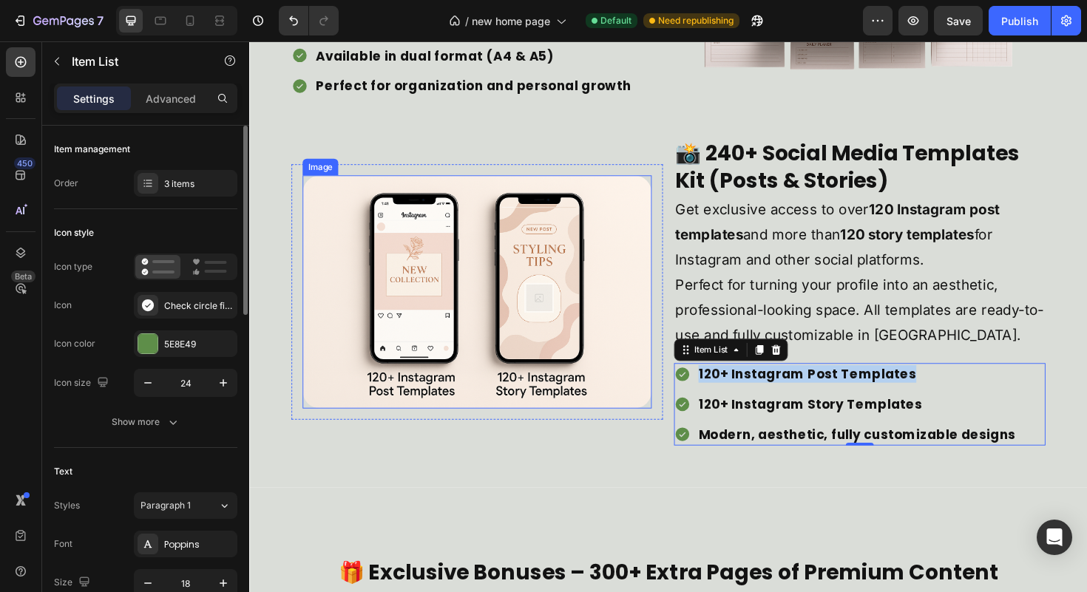
click at [588, 334] on img at bounding box center [490, 306] width 370 height 246
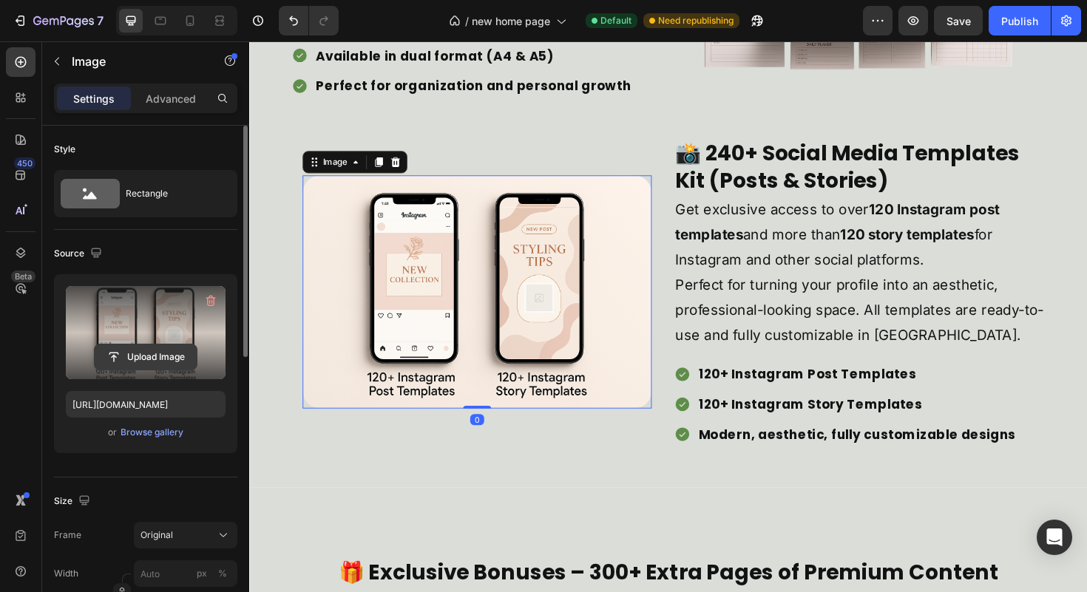
click at [139, 359] on input "file" at bounding box center [146, 357] width 102 height 25
click at [152, 364] on input "file" at bounding box center [146, 357] width 102 height 25
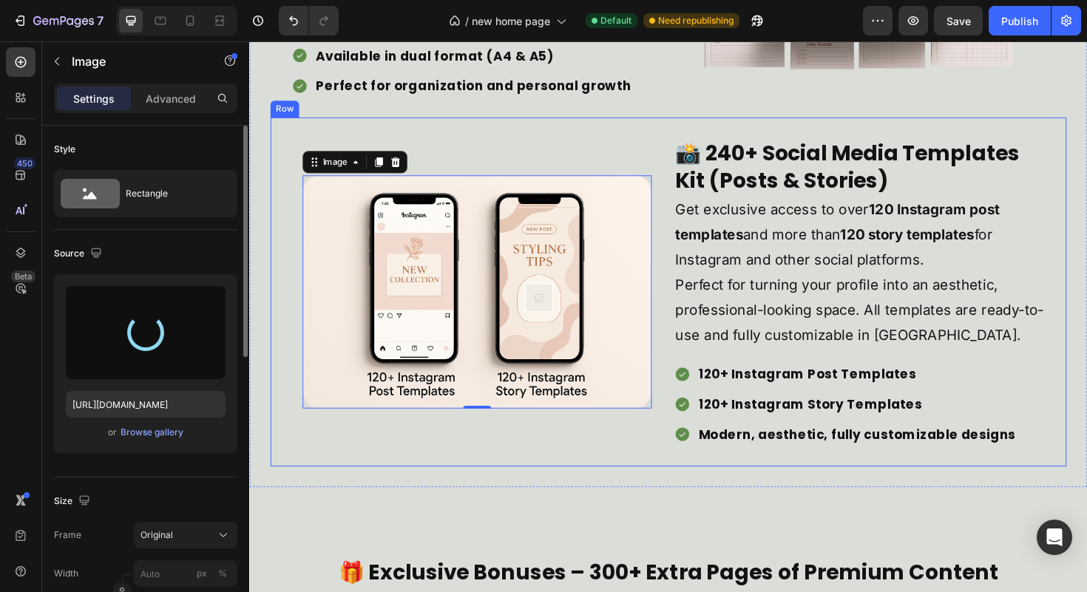
type input "[URL][DOMAIN_NAME]"
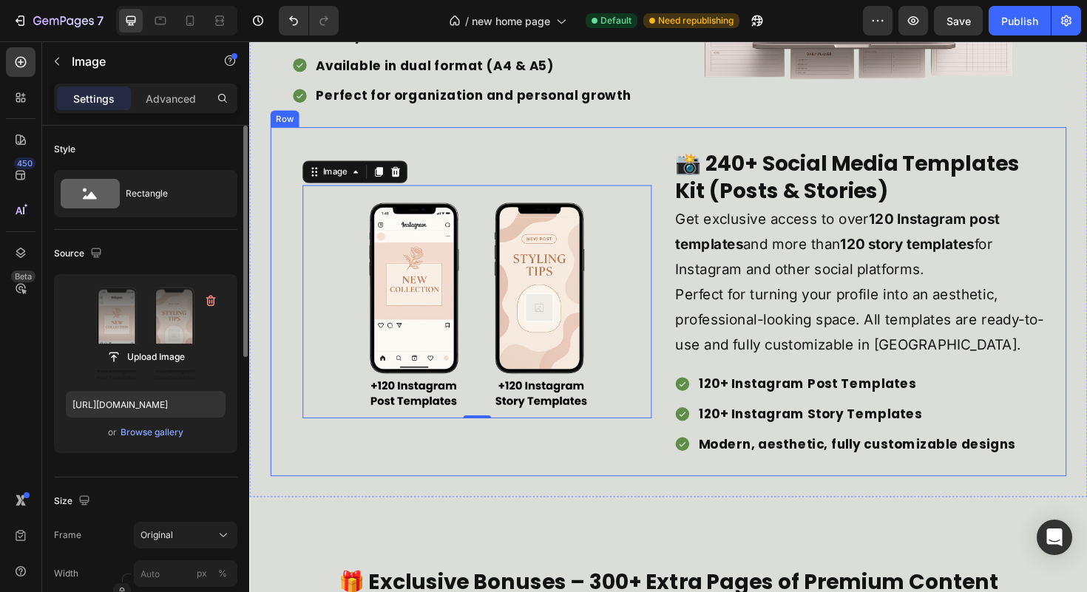
scroll to position [2337, 0]
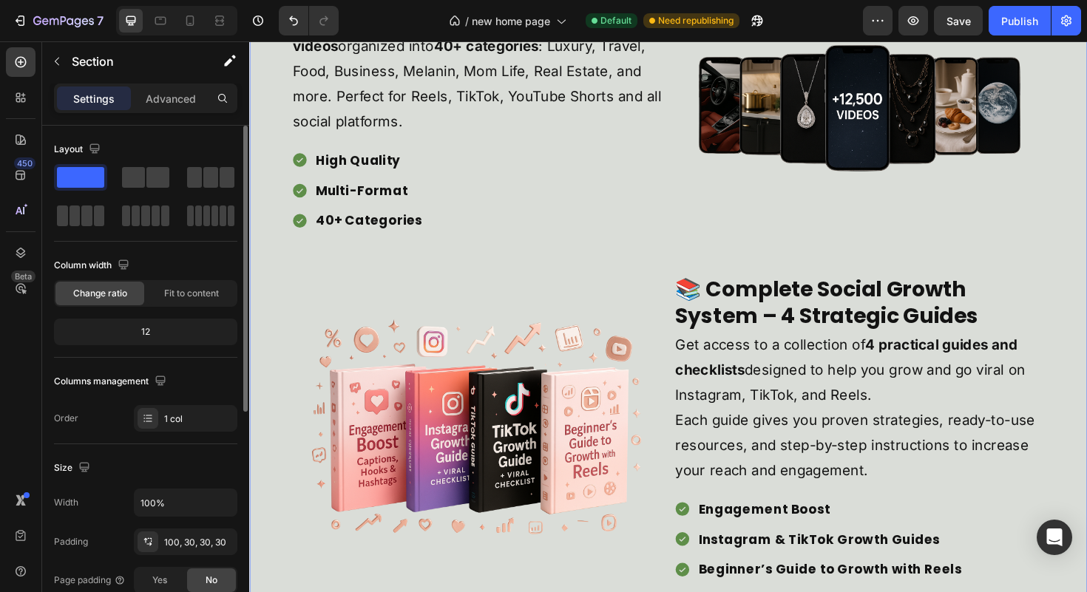
scroll to position [1637, 0]
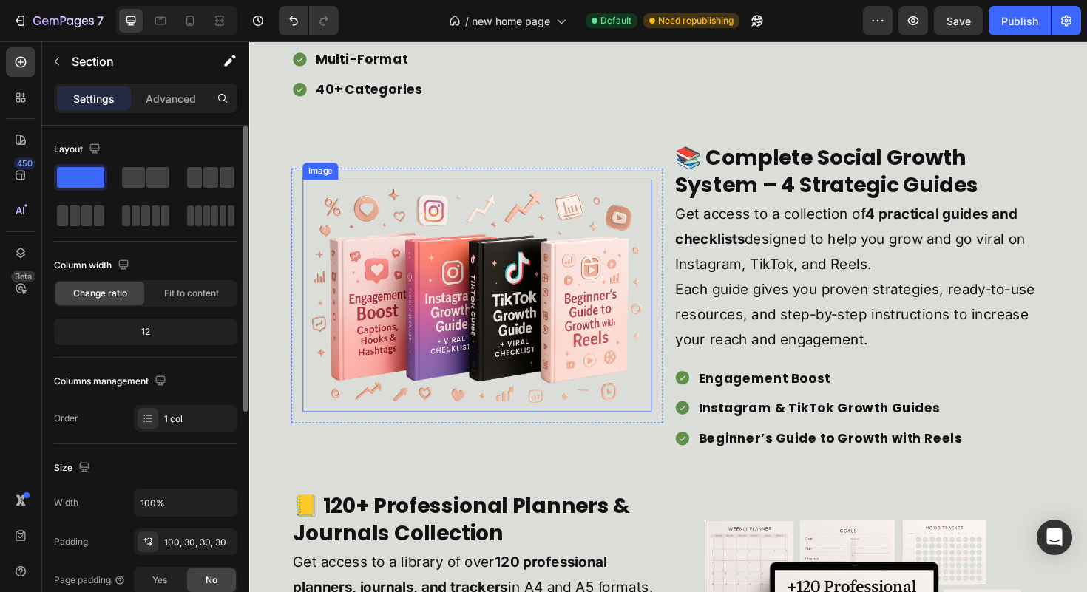
click at [508, 282] on img at bounding box center [490, 311] width 370 height 246
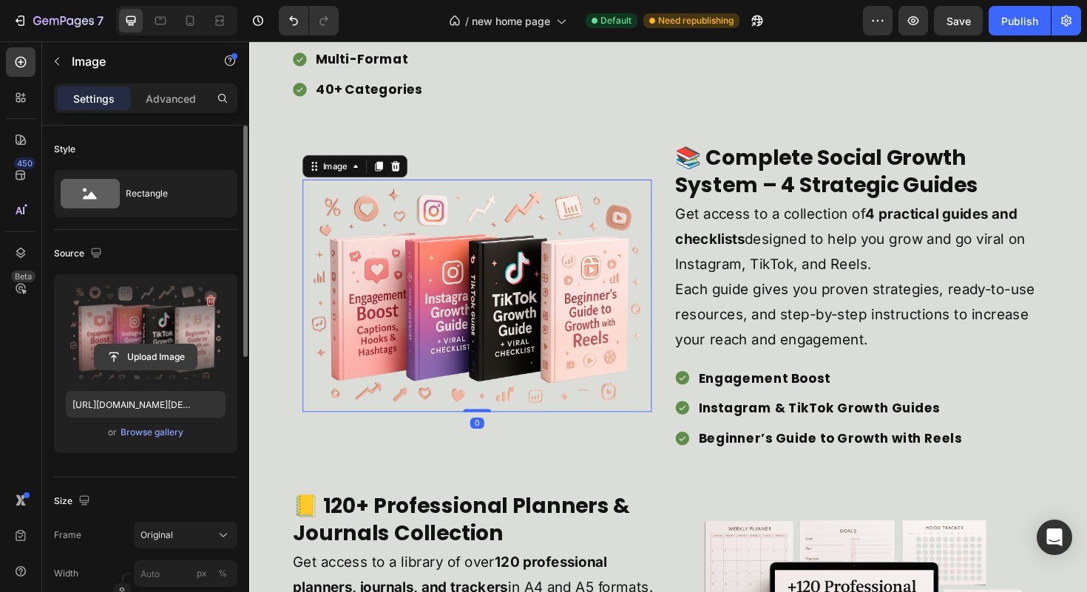
click at [155, 352] on input "file" at bounding box center [146, 357] width 102 height 25
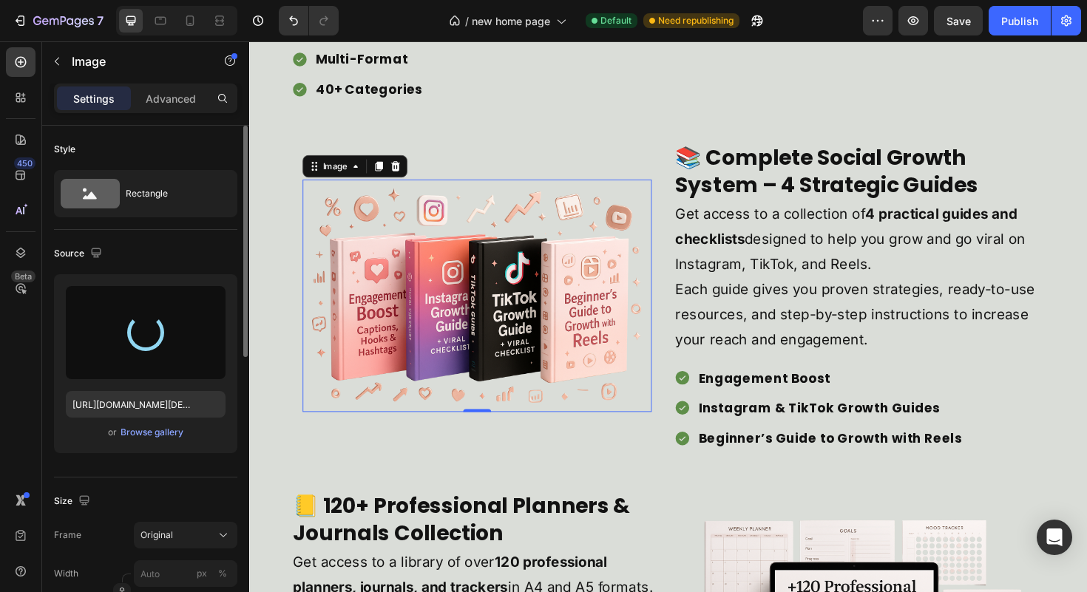
type input "[URL][DOMAIN_NAME]"
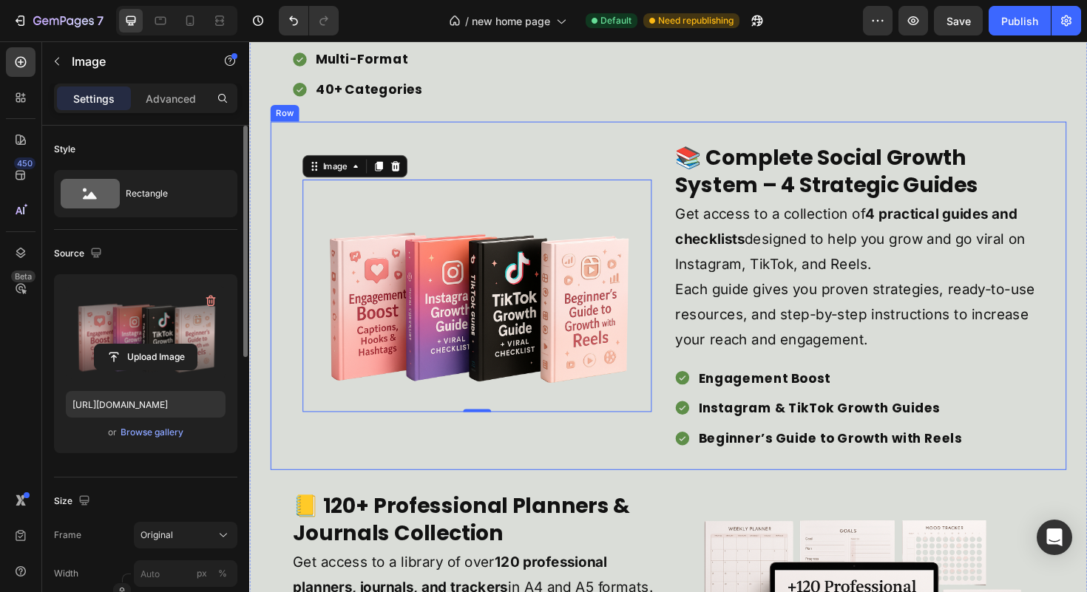
click at [598, 480] on div "📚 Complete Social Growth System – 4 Strategic Guides Heading Get access to a co…" at bounding box center [692, 311] width 843 height 370
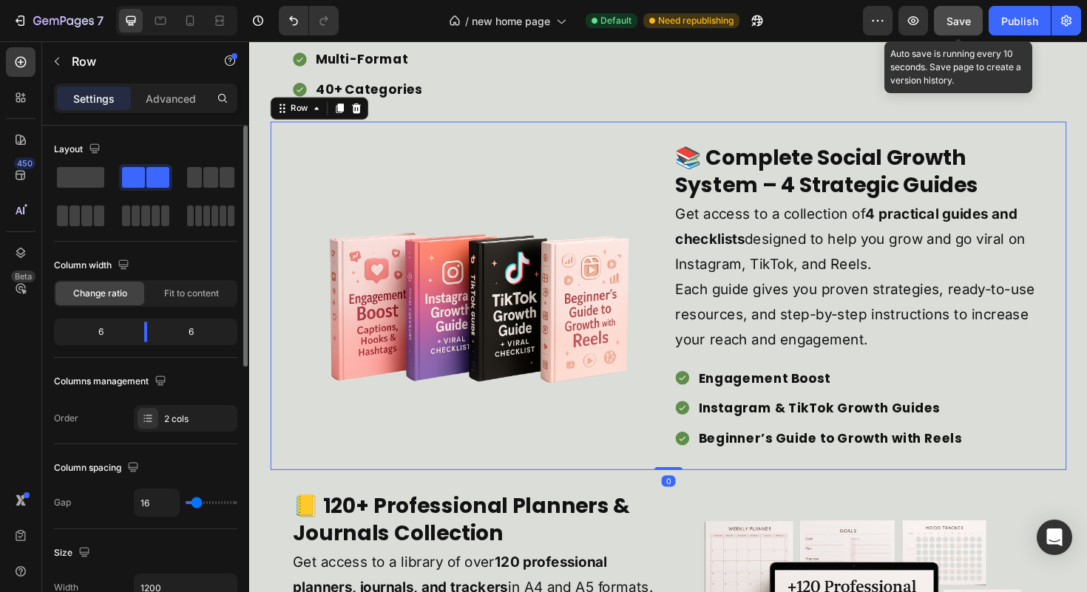
click at [968, 18] on span "Save" at bounding box center [959, 21] width 24 height 13
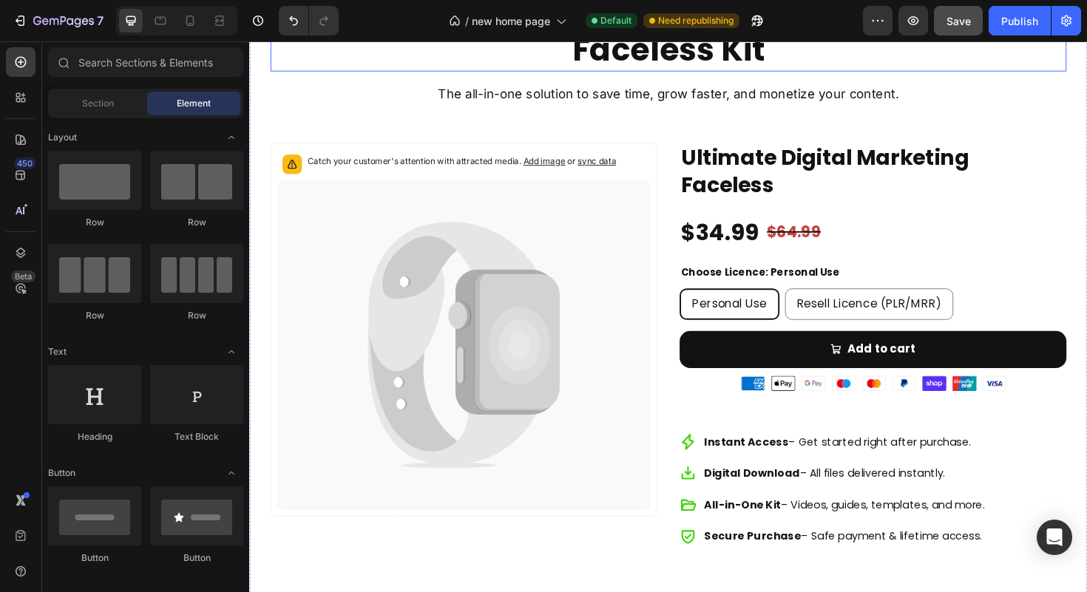
scroll to position [3816, 0]
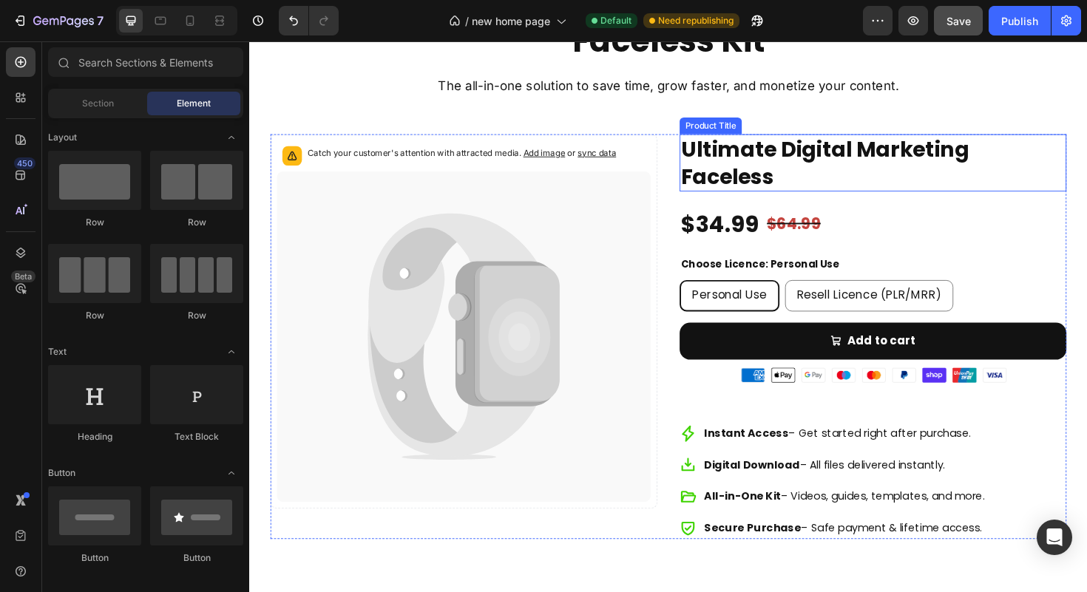
click at [785, 158] on h2 "Ultimate Digital Marketing Faceless" at bounding box center [910, 170] width 410 height 61
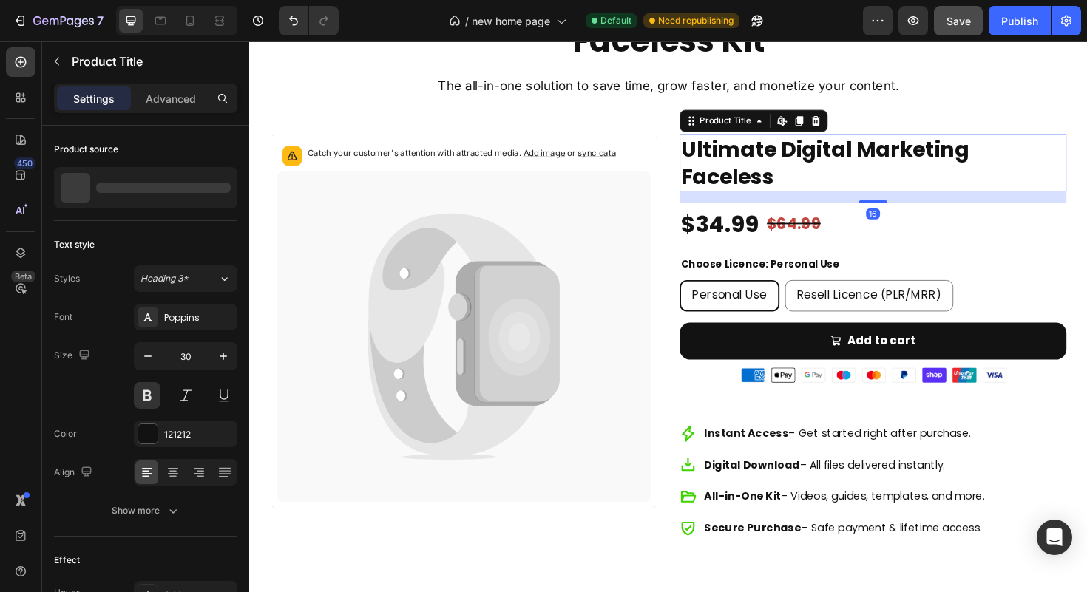
click at [785, 166] on h2 "Ultimate Digital Marketing Faceless" at bounding box center [910, 170] width 410 height 61
click at [785, 171] on h2 "Ultimate Digital Marketing Faceless" at bounding box center [910, 170] width 410 height 61
click at [785, 177] on h2 "Ultimate Digital Marketing Faceless" at bounding box center [910, 170] width 410 height 61
click at [788, 183] on h2 "Ultimate Digital Marketing Faceless" at bounding box center [910, 170] width 410 height 61
click at [759, 182] on h2 "Ultimate Digital Marketing Faceless" at bounding box center [910, 170] width 410 height 61
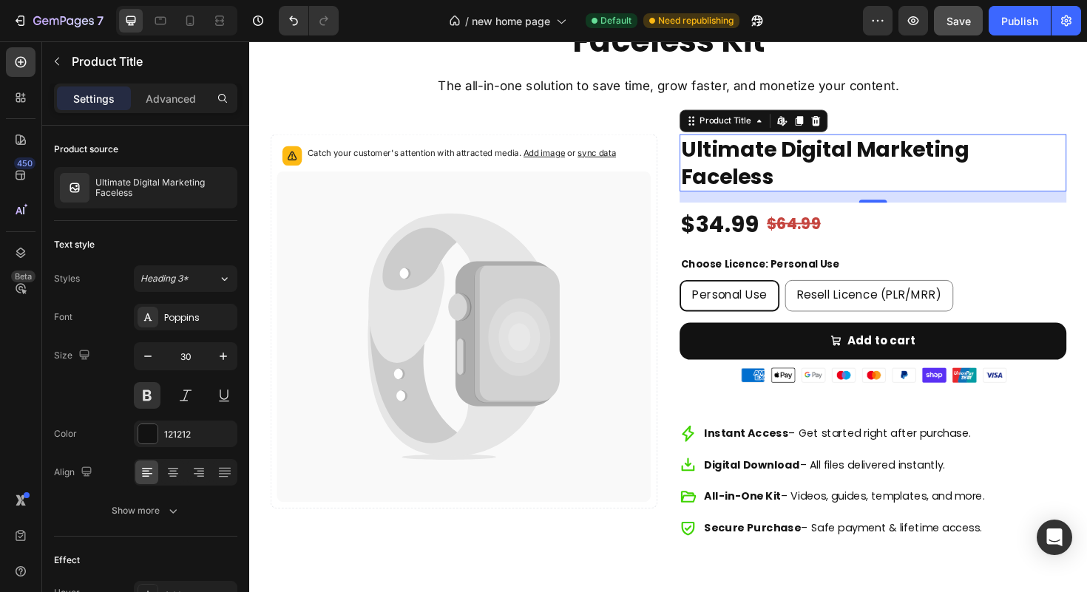
click at [805, 182] on h2 "Ultimate Digital Marketing Faceless" at bounding box center [910, 170] width 410 height 61
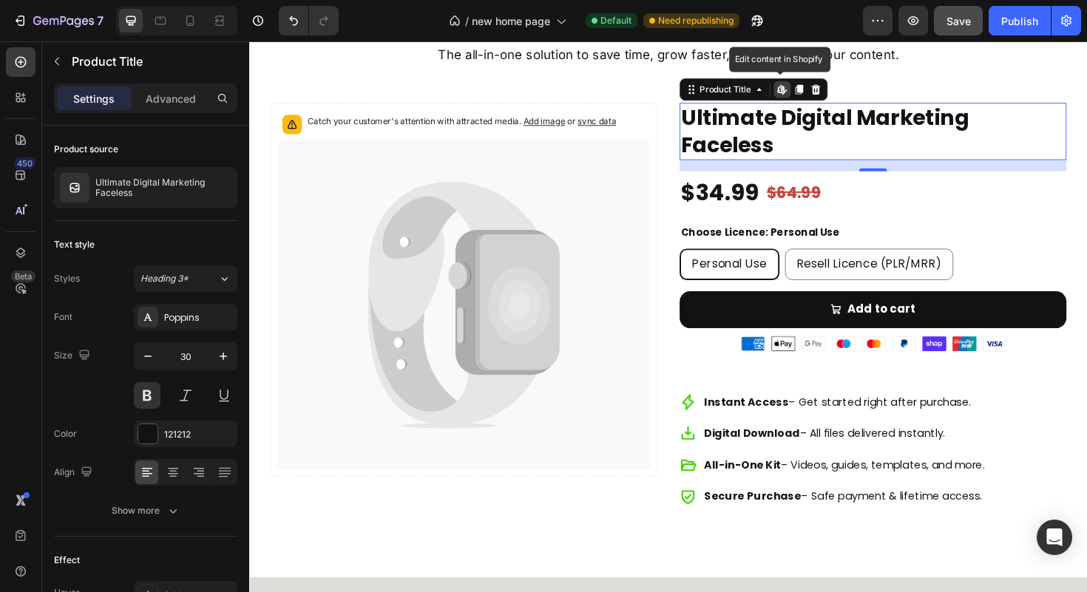
scroll to position [3850, 0]
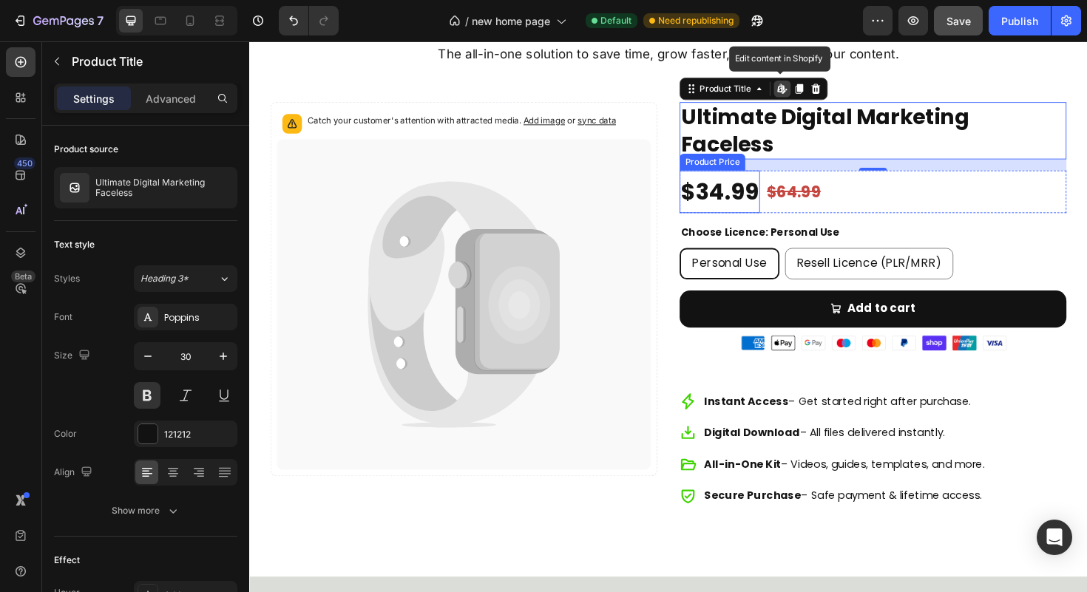
click at [770, 197] on div "$34.99" at bounding box center [747, 201] width 85 height 46
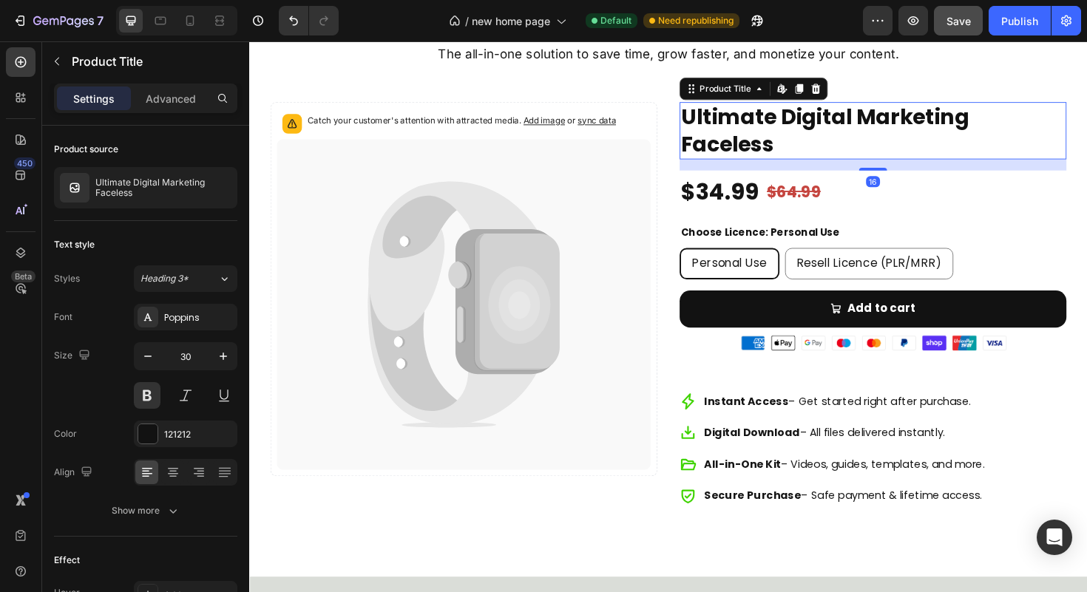
click at [828, 123] on h2 "Ultimate Digital Marketing Faceless" at bounding box center [910, 136] width 410 height 61
click at [760, 123] on h2 "Ultimate Digital Marketing Faceless" at bounding box center [910, 136] width 410 height 61
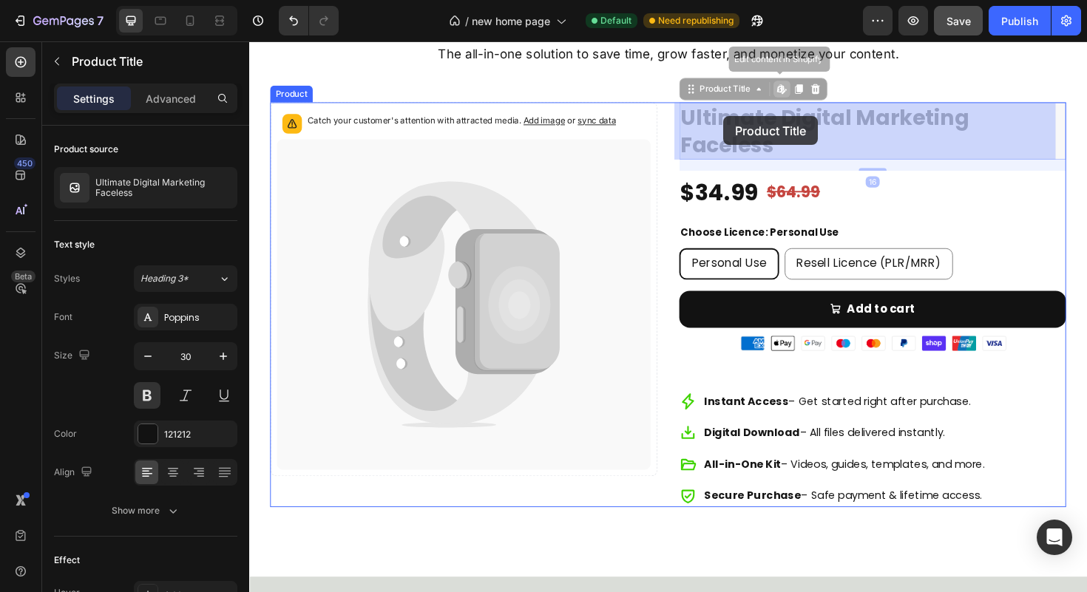
drag, startPoint x: 707, startPoint y: 123, endPoint x: 739, endPoint y: 119, distance: 32.0
